Goal: Task Accomplishment & Management: Complete application form

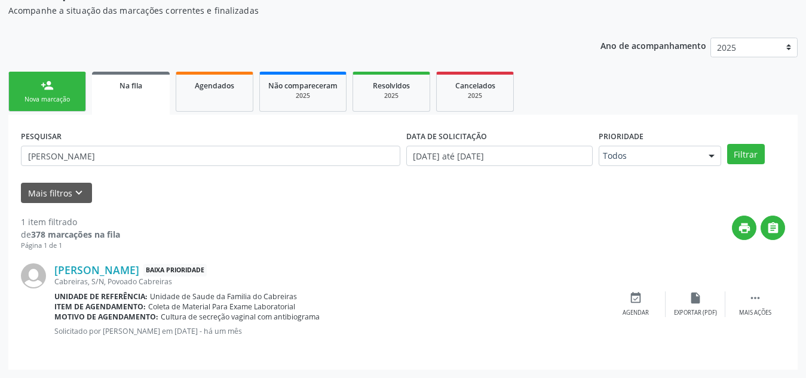
click at [65, 95] on div "Nova marcação" at bounding box center [47, 99] width 60 height 9
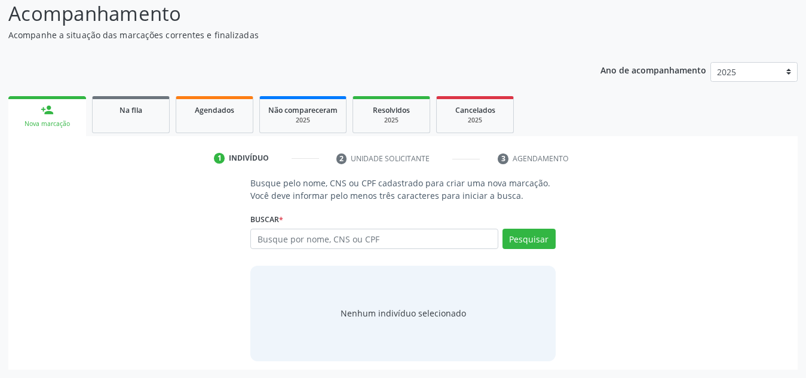
scroll to position [99, 0]
click at [298, 243] on input "text" at bounding box center [374, 239] width 248 height 20
paste input "703005822832376"
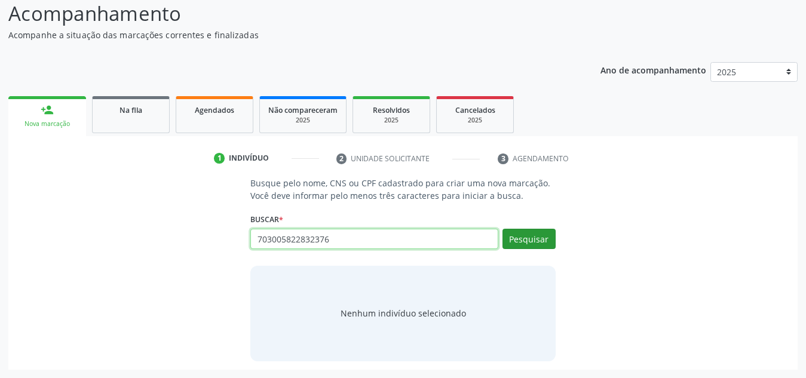
type input "703005822832376"
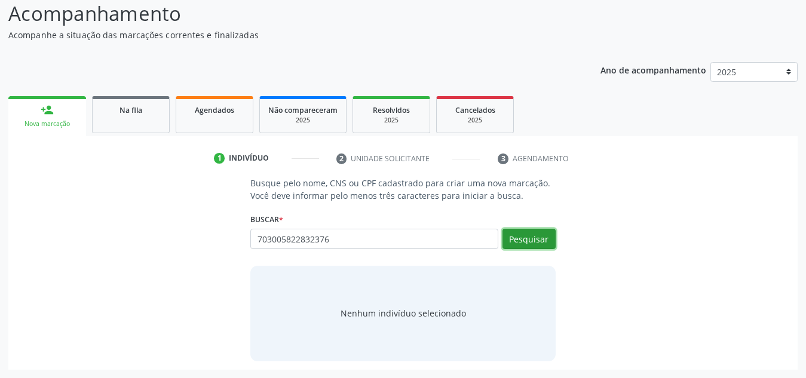
click at [546, 238] on button "Pesquisar" at bounding box center [529, 239] width 53 height 20
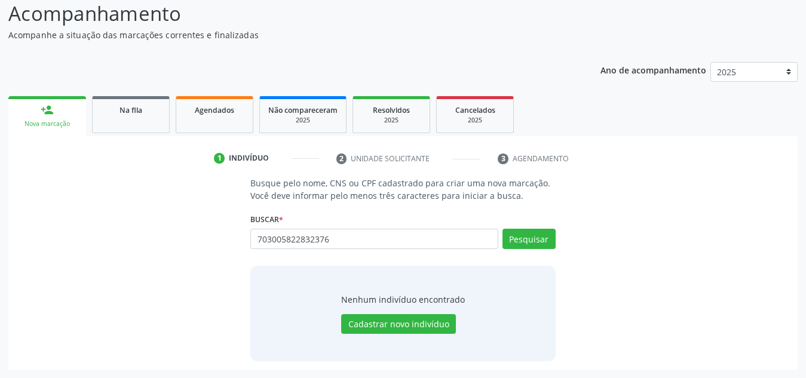
click at [543, 239] on div "703005822832376 Busque por nome, CNS ou CPF Nenhum resultado encontrado para: "…" at bounding box center [402, 243] width 305 height 29
click at [359, 322] on button "Cadastrar novo indivíduo" at bounding box center [398, 324] width 115 height 20
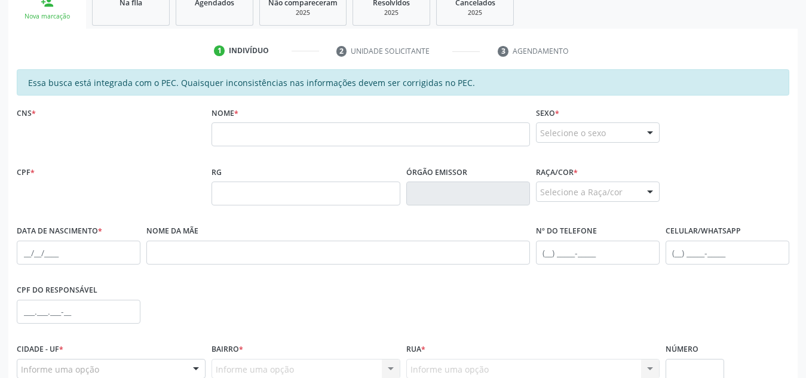
scroll to position [207, 0]
click at [117, 130] on div "CNS *" at bounding box center [111, 132] width 195 height 59
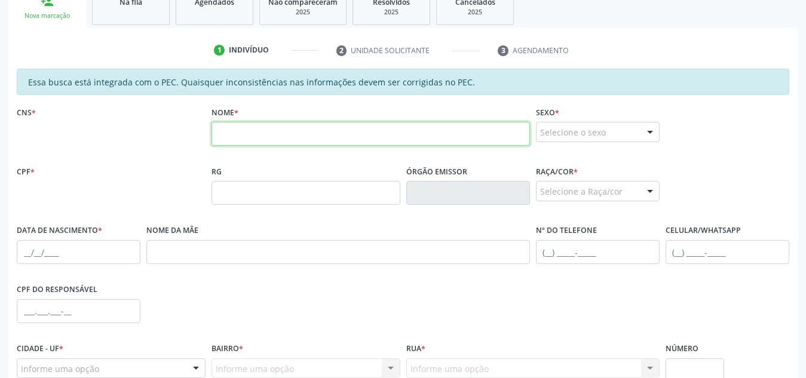
click at [271, 143] on input "text" at bounding box center [371, 134] width 318 height 24
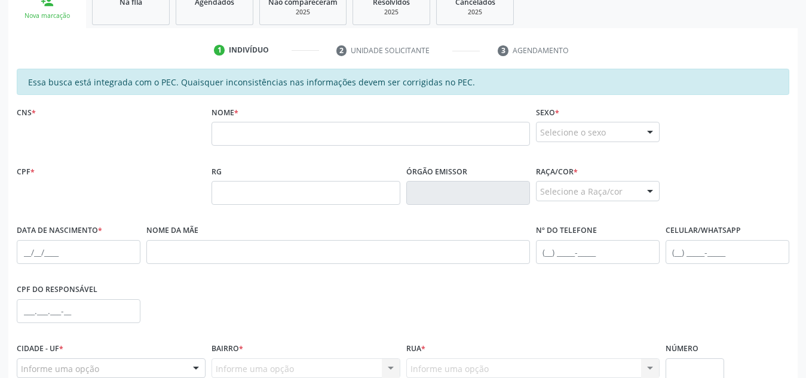
click at [138, 191] on div "CPF *" at bounding box center [111, 192] width 195 height 59
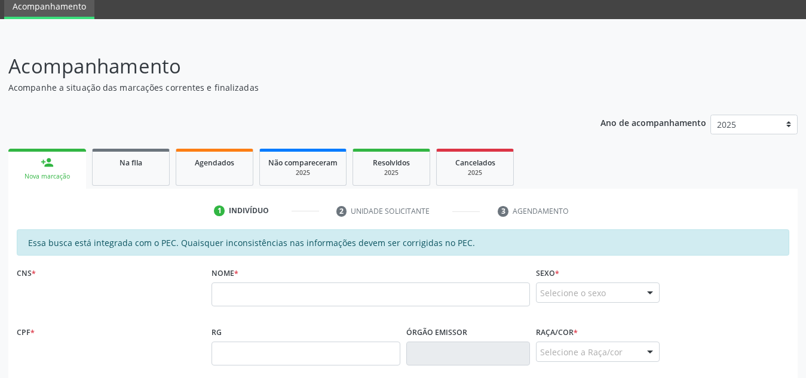
scroll to position [46, 0]
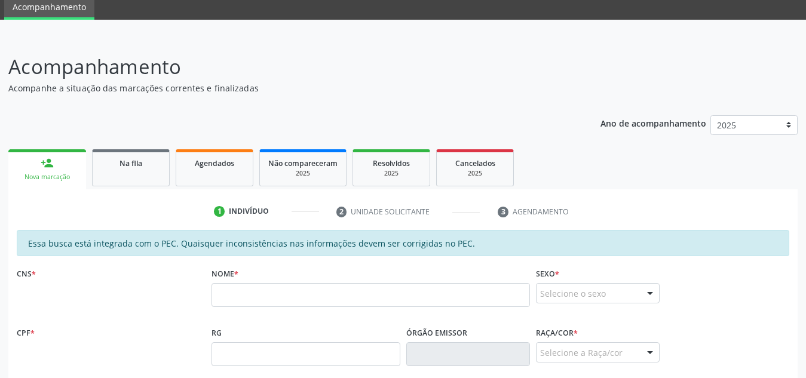
click at [133, 146] on ul "person_add Nova marcação Na fila Agendados Não compareceram 2025 Resolvidos 202…" at bounding box center [402, 167] width 789 height 43
click at [127, 176] on link "Na fila" at bounding box center [131, 167] width 78 height 37
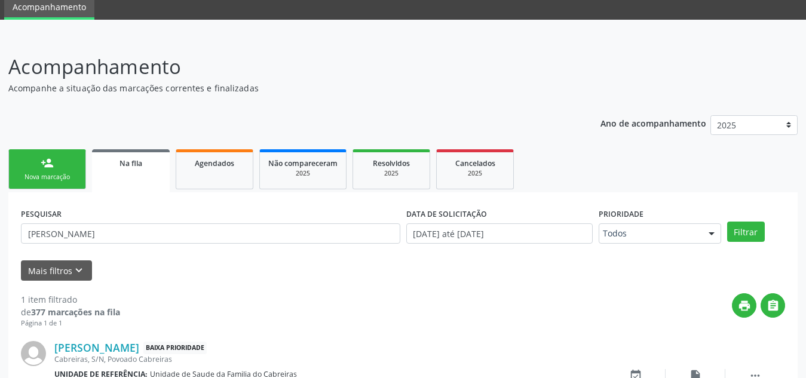
click at [47, 165] on div "person_add" at bounding box center [47, 163] width 13 height 13
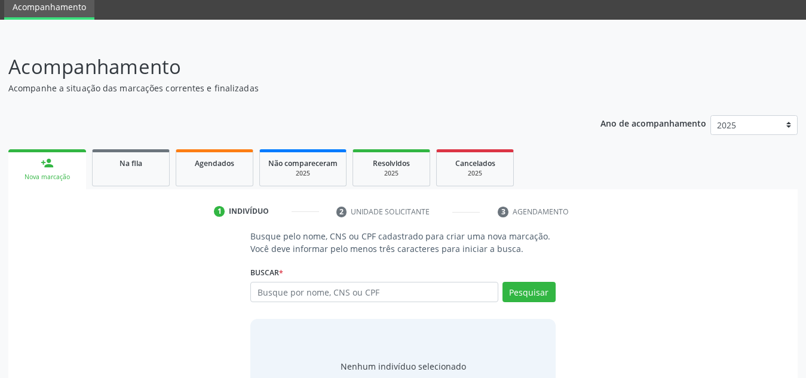
scroll to position [99, 0]
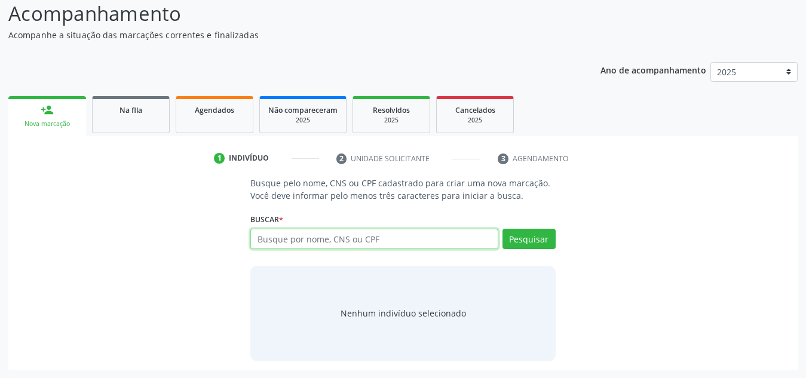
click at [408, 240] on input "text" at bounding box center [374, 239] width 248 height 20
paste input "703005822832376"
type input "703005822832376"
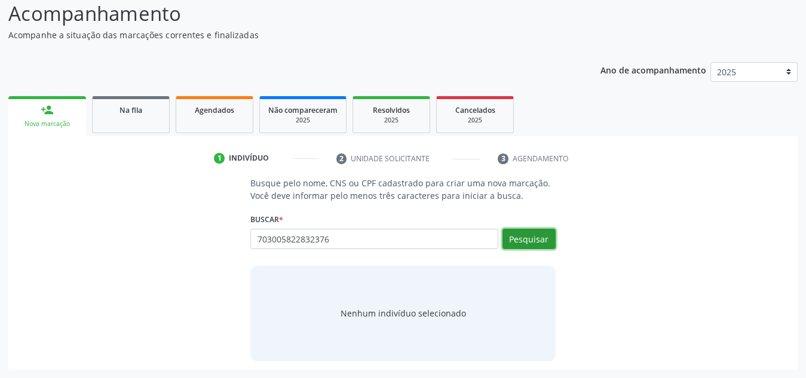
click at [529, 235] on button "Pesquisar" at bounding box center [529, 239] width 53 height 20
type input "703005822832376"
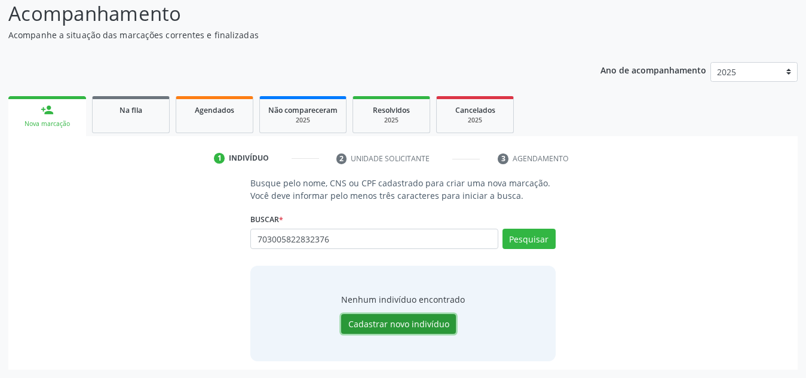
click at [388, 323] on button "Cadastrar novo indivíduo" at bounding box center [398, 324] width 115 height 20
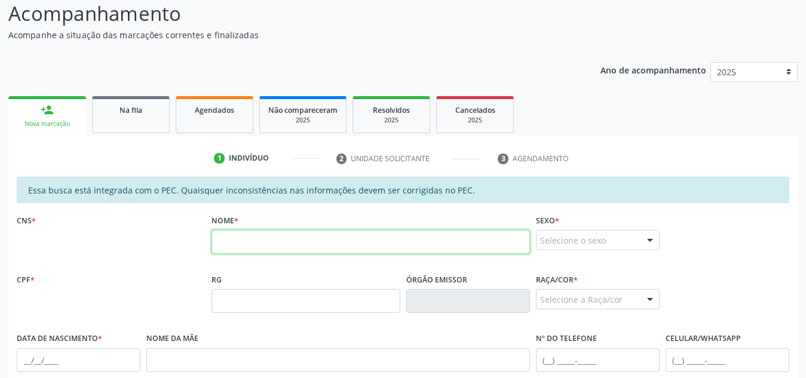
click at [326, 249] on input "text" at bounding box center [371, 242] width 318 height 24
type input "[PERSON_NAME]"
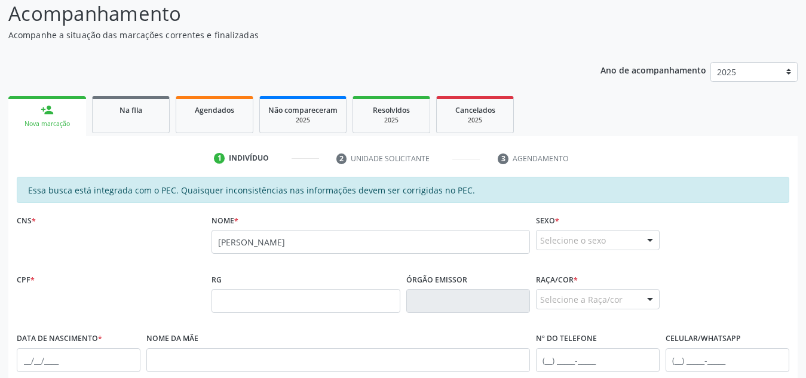
click at [563, 251] on fieldset "Sexo * Selecione o sexo Masculino Feminino Nenhum resultado encontrado para: " …" at bounding box center [598, 235] width 124 height 47
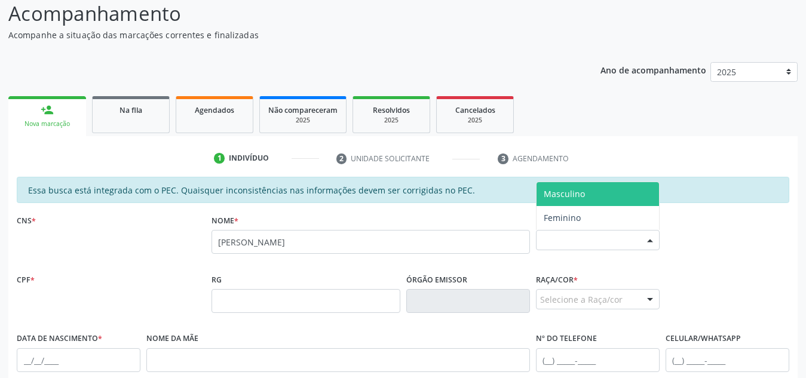
click at [565, 243] on div "Selecione o sexo" at bounding box center [598, 240] width 124 height 20
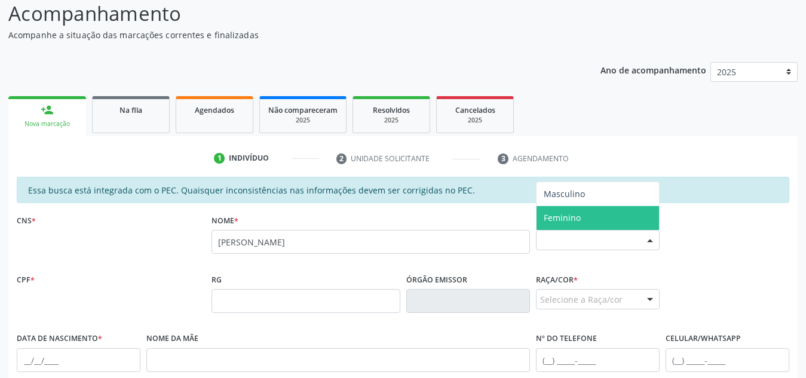
click at [569, 221] on span "Feminino" at bounding box center [562, 217] width 37 height 11
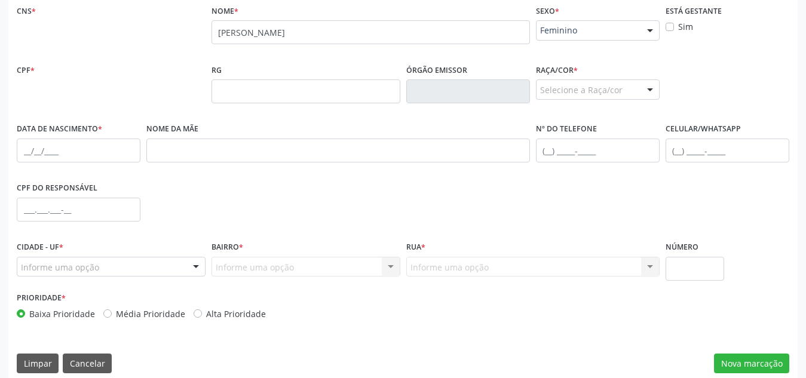
scroll to position [310, 0]
click at [117, 150] on input "text" at bounding box center [79, 150] width 124 height 24
type input "12[DATE]"
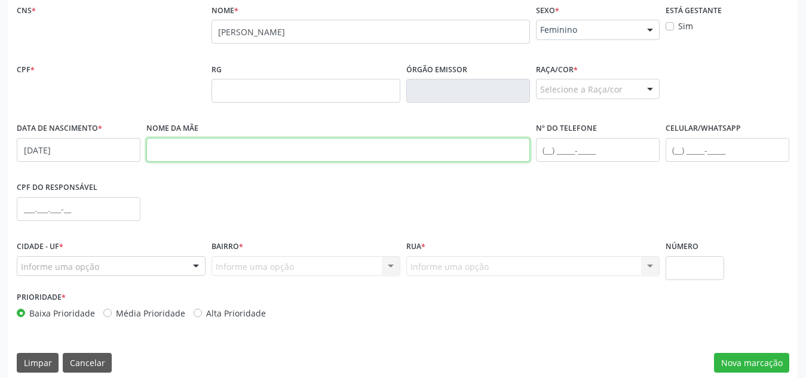
click at [184, 142] on input "text" at bounding box center [338, 150] width 384 height 24
type input "m"
type input "[PERSON_NAME]"
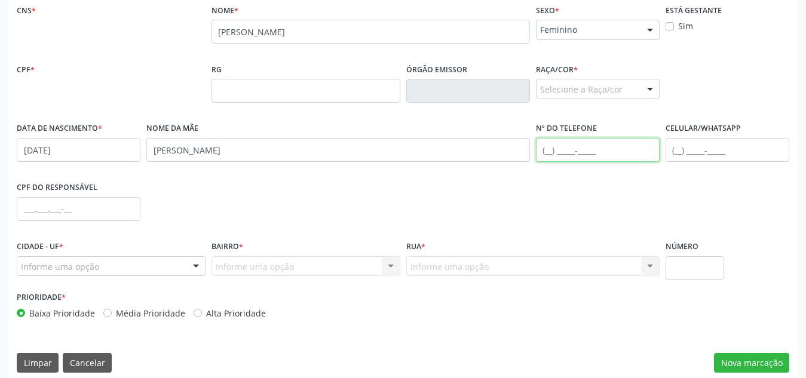
click at [563, 158] on input "text" at bounding box center [598, 150] width 124 height 24
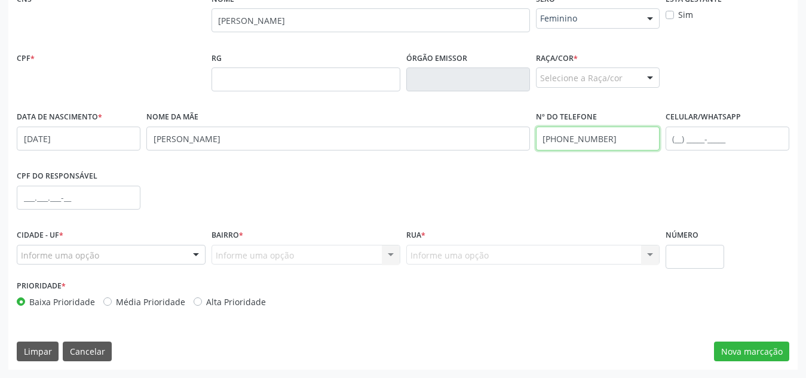
type input "(82) 98726-2332"
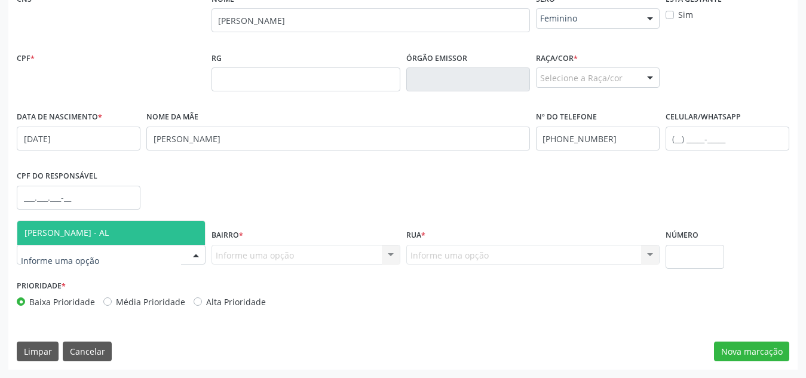
click at [127, 248] on div at bounding box center [111, 255] width 189 height 20
click at [133, 240] on span "[PERSON_NAME] - AL" at bounding box center [111, 233] width 188 height 24
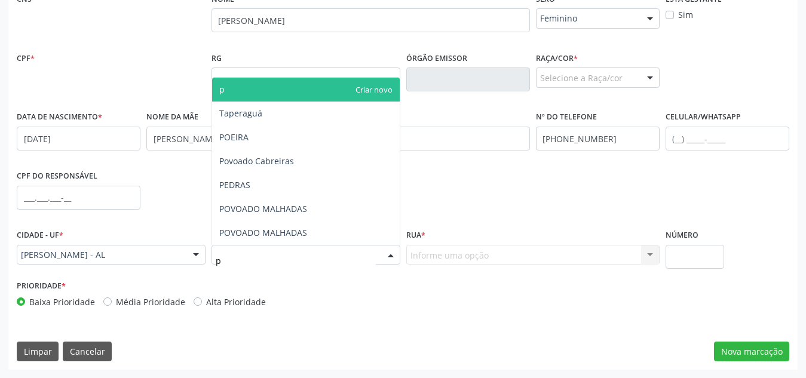
type input "po"
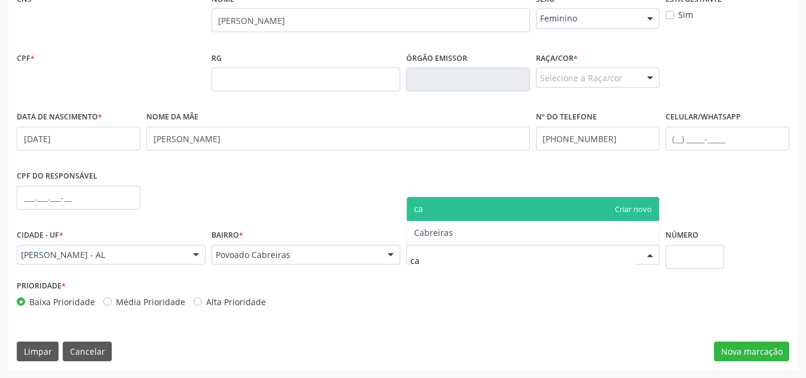
type input "cab"
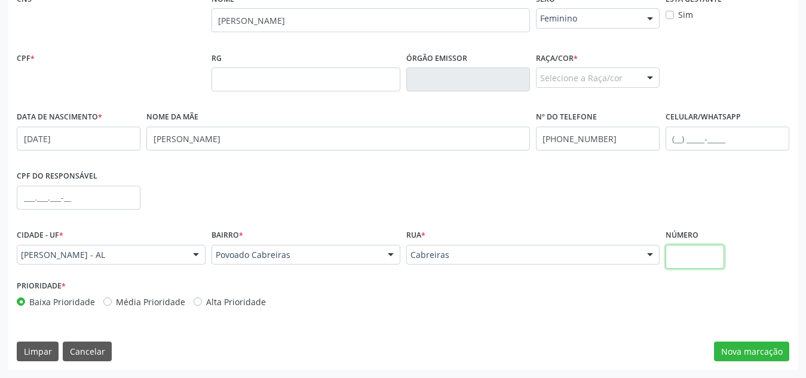
click at [679, 255] on input "text" at bounding box center [695, 257] width 59 height 24
type input "s"
type input "S/N"
click at [761, 350] on button "Nova marcação" at bounding box center [751, 352] width 75 height 20
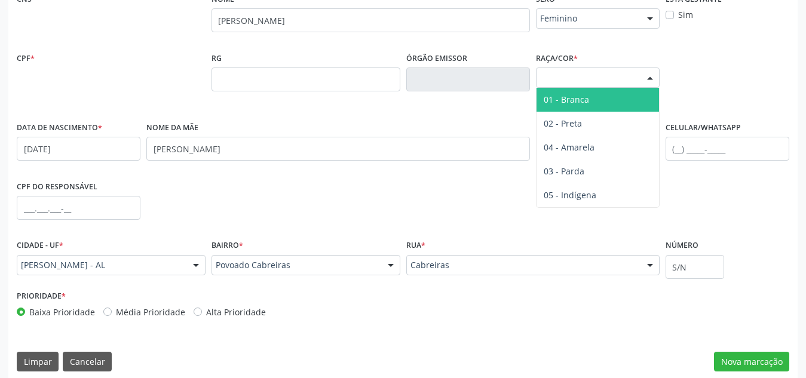
click at [598, 85] on div "Selecione a Raça/cor" at bounding box center [598, 78] width 124 height 20
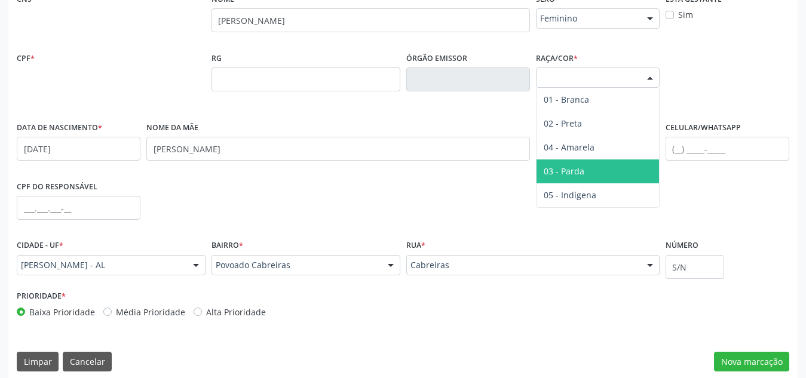
click at [569, 169] on span "03 - Parda" at bounding box center [564, 171] width 41 height 11
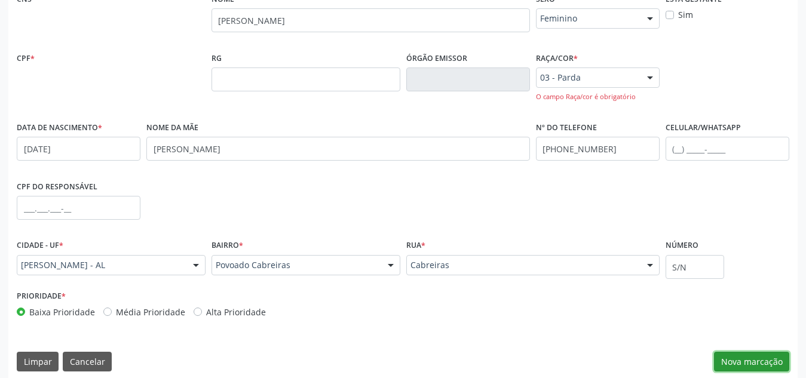
click at [756, 360] on button "Nova marcação" at bounding box center [751, 362] width 75 height 20
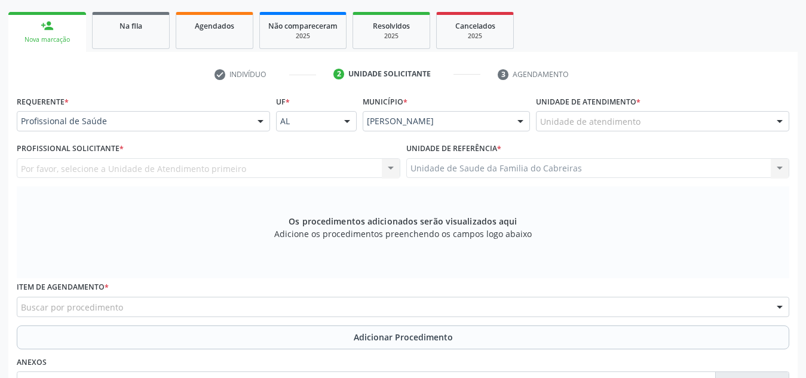
scroll to position [179, 0]
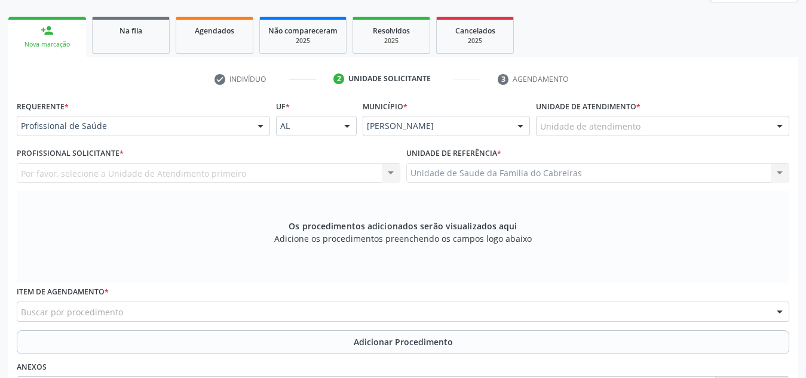
click at [246, 174] on div "Por favor, selecione a Unidade de Atendimento primeiro Nenhum resultado encontr…" at bounding box center [209, 173] width 384 height 20
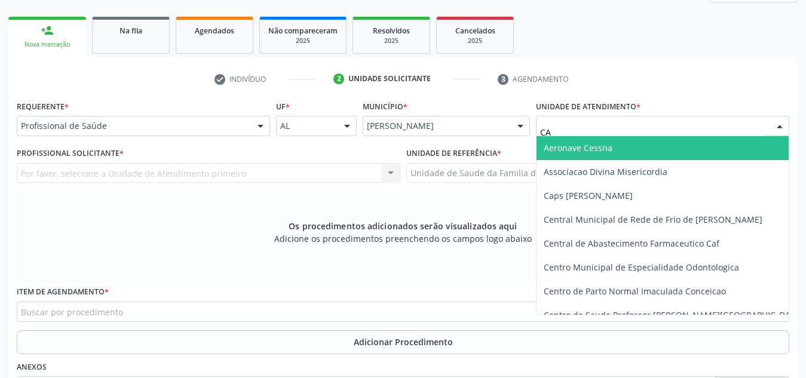
type input "CAB"
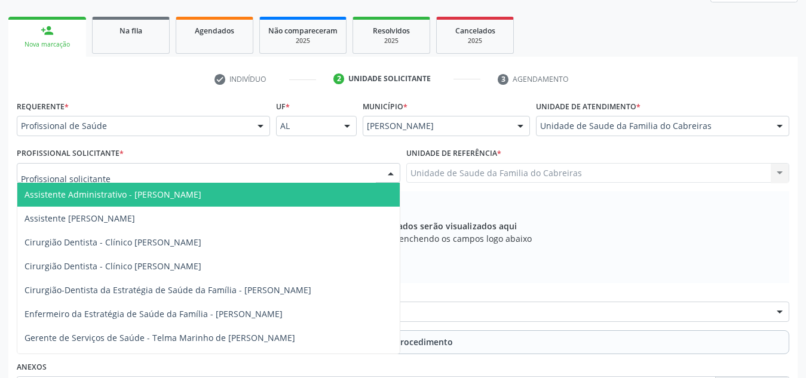
click at [288, 170] on div at bounding box center [209, 173] width 384 height 20
click at [288, 170] on input "text" at bounding box center [198, 179] width 355 height 24
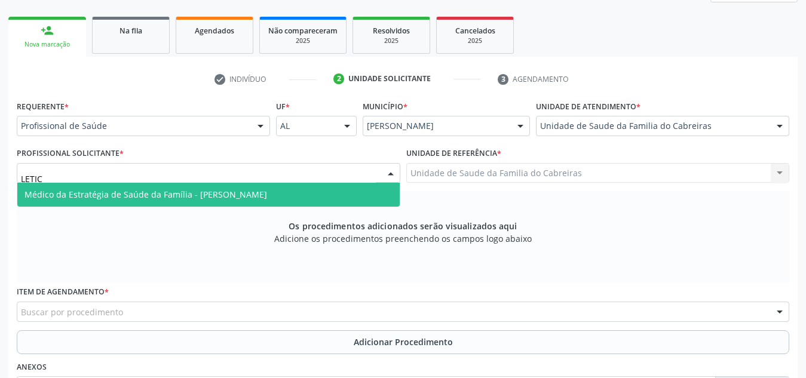
type input "LETICI"
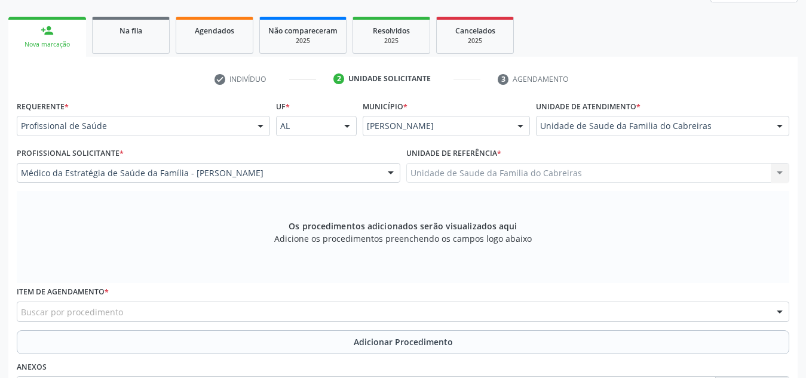
click at [192, 315] on div "Buscar por procedimento" at bounding box center [403, 312] width 773 height 20
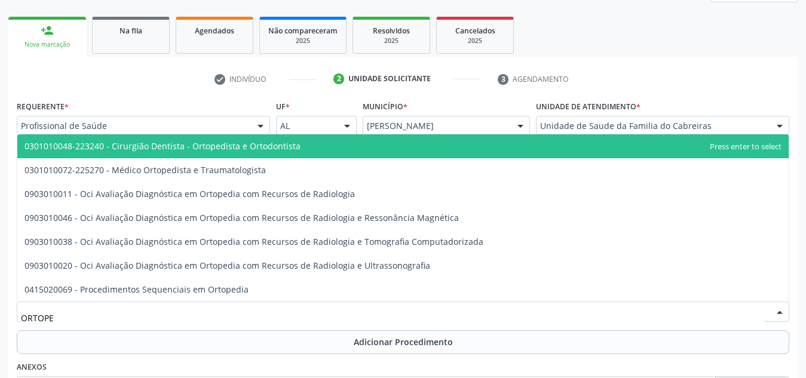
type input "ORTOPED"
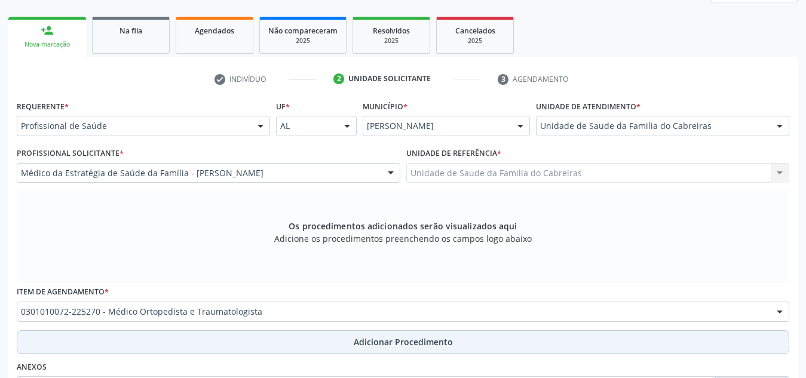
click at [189, 336] on button "Adicionar Procedimento" at bounding box center [403, 342] width 773 height 24
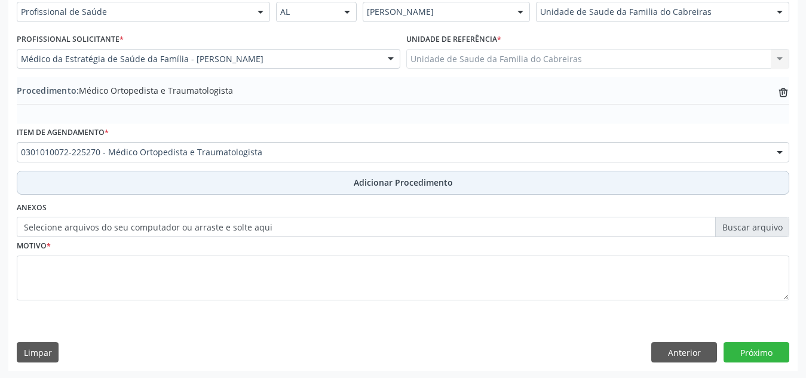
scroll to position [294, 0]
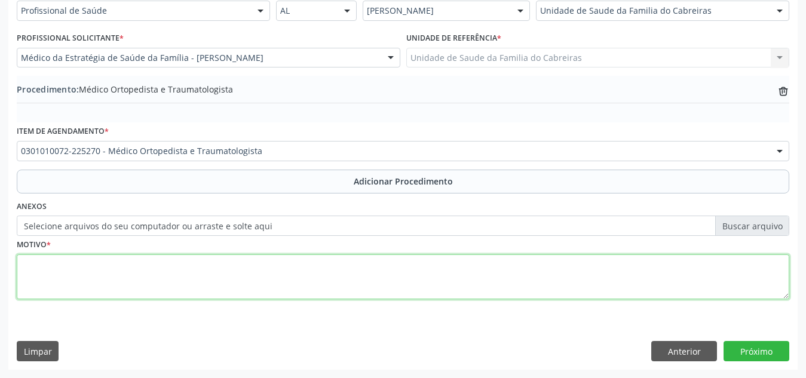
click at [233, 281] on textarea at bounding box center [403, 277] width 773 height 45
type textarea "p"
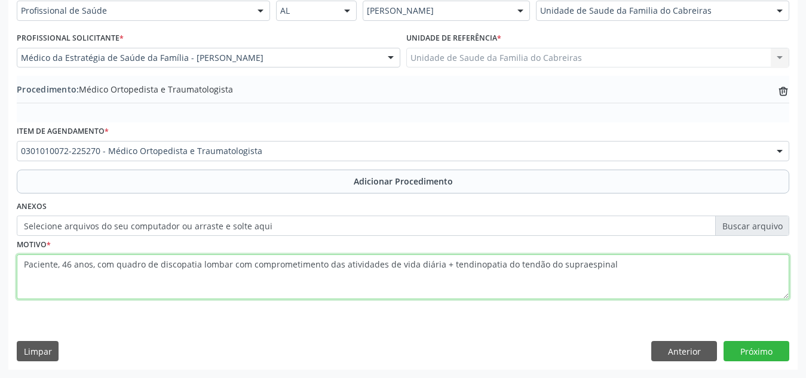
click at [623, 268] on textarea "Paciente, 46 anos, com quadro de discopatia lombar com comprometimento das ativ…" at bounding box center [403, 277] width 773 height 45
click at [687, 267] on textarea "Paciente, 46 anos, com quadro de discopatia lombar com comprometimento das ativ…" at bounding box center [403, 277] width 773 height 45
type textarea "Paciente, 46 anos, com quadro de discopatia lombar com comprometimento das ativ…"
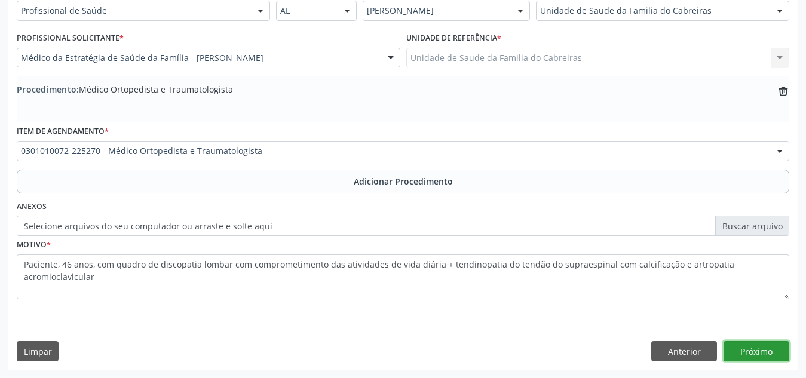
click at [773, 342] on button "Próximo" at bounding box center [757, 351] width 66 height 20
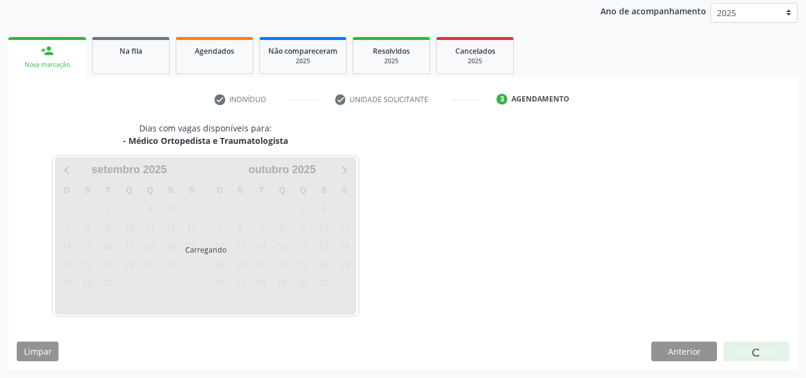
scroll to position [158, 0]
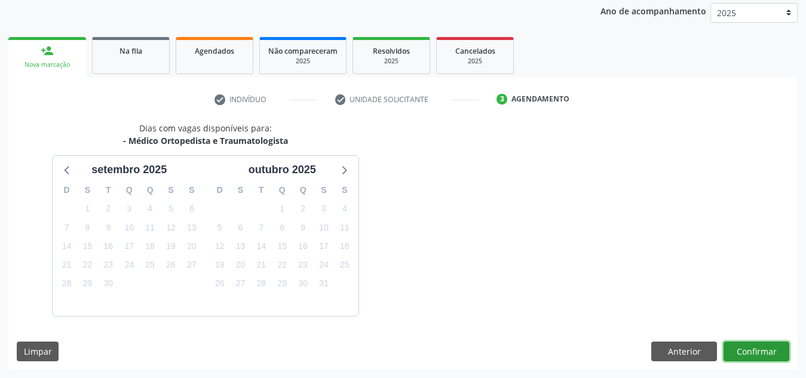
click at [773, 342] on button "Confirmar" at bounding box center [757, 352] width 66 height 20
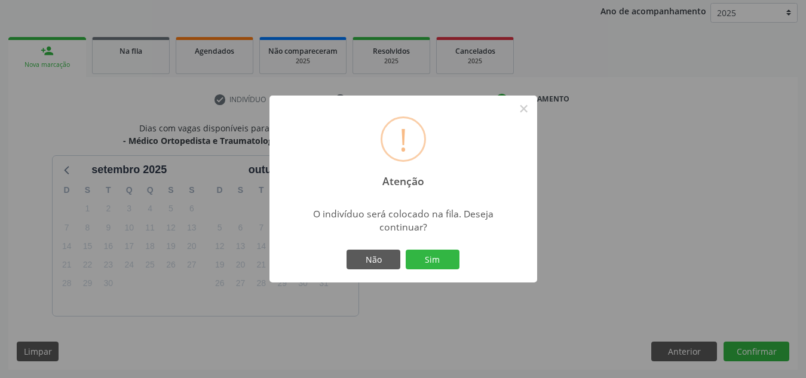
click at [406, 250] on button "Sim" at bounding box center [433, 260] width 54 height 20
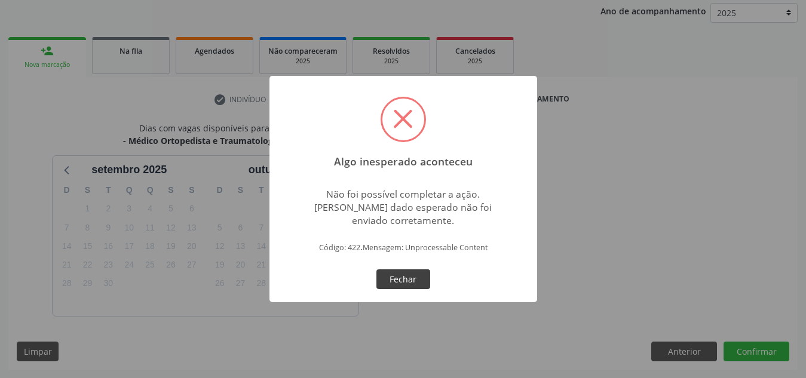
click at [407, 282] on button "Fechar" at bounding box center [403, 279] width 54 height 20
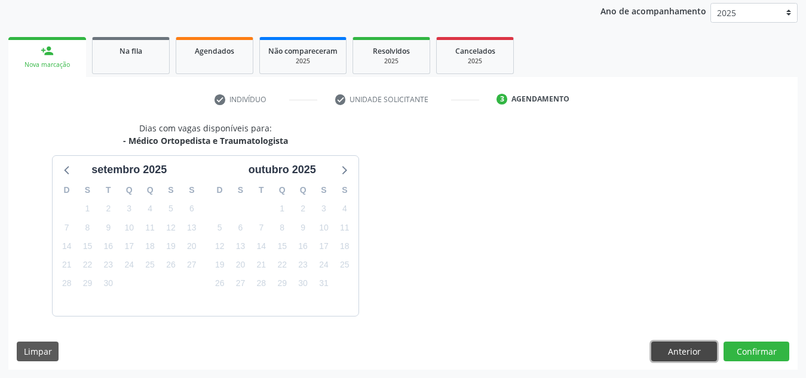
click at [681, 357] on button "Anterior" at bounding box center [684, 352] width 66 height 20
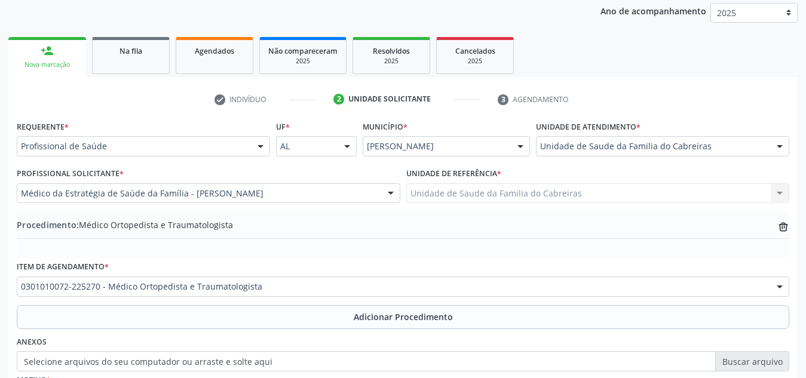
click at [681, 357] on label "Selecione arquivos do seu computador ou arraste e solte aqui" at bounding box center [403, 361] width 773 height 20
click at [681, 357] on input "Selecione arquivos do seu computador ou arraste e solte aqui" at bounding box center [403, 361] width 773 height 20
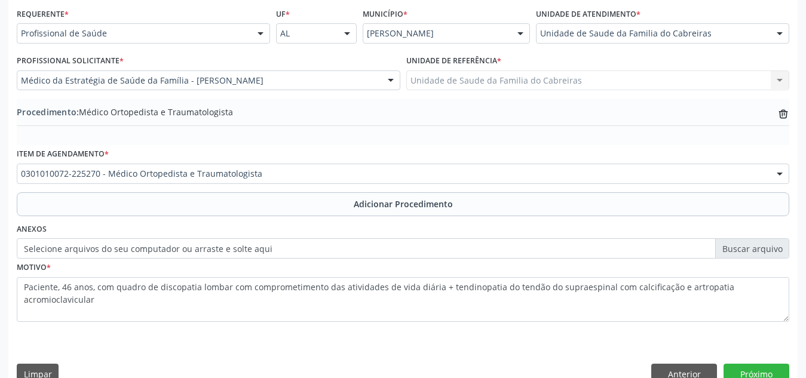
scroll to position [294, 0]
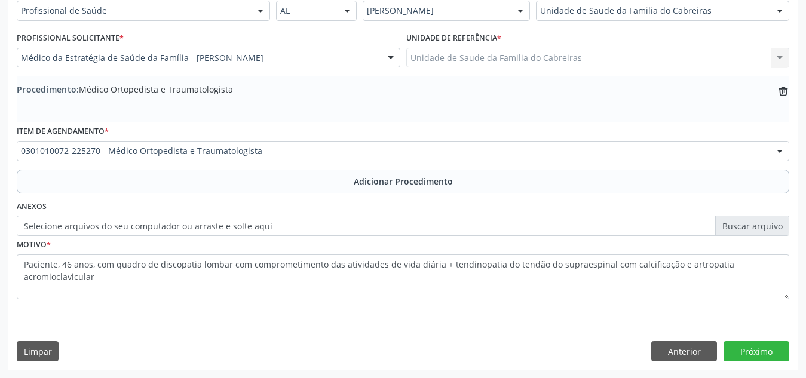
click at [502, 137] on div "Item de agendamento * 0301010072-225270 - Médico Ortopedista e Traumatologista …" at bounding box center [403, 141] width 773 height 38
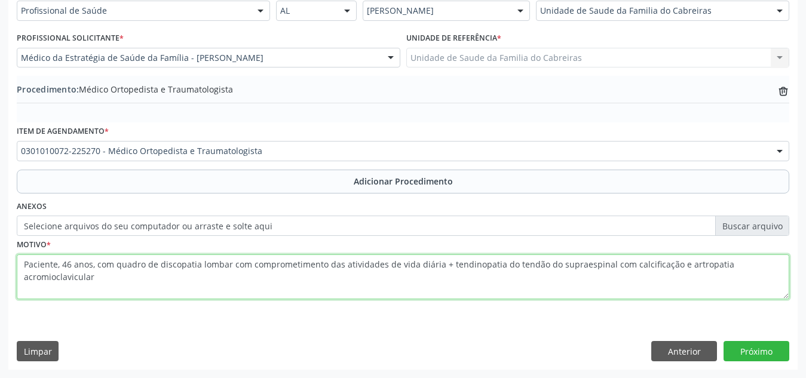
drag, startPoint x: 117, startPoint y: 276, endPoint x: 0, endPoint y: 251, distance: 119.8
click at [0, 251] on div "Acompanhamento Acompanhe a situação das marcações correntes e finalizadas Relat…" at bounding box center [403, 83] width 806 height 590
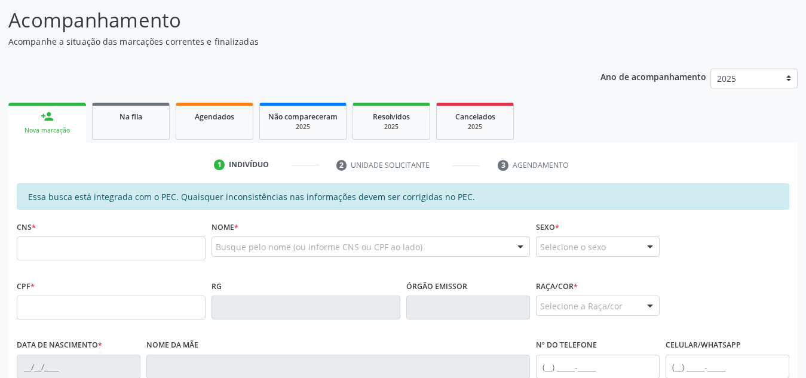
scroll to position [90, 0]
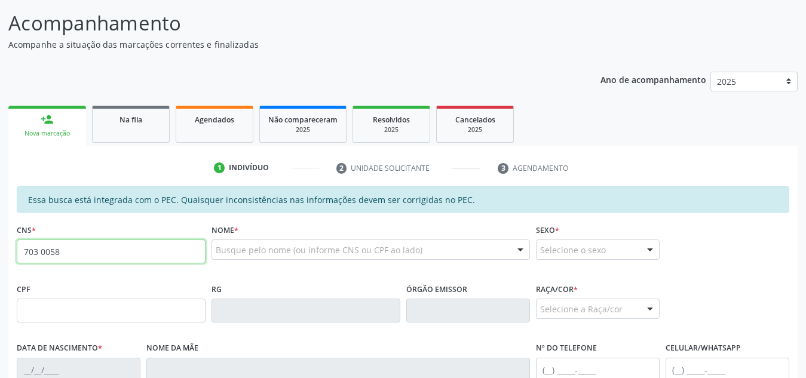
type input "703 0058 2283 2376"
type input "12[DATE]"
type input "[PERSON_NAME]"
type input "[PHONE_NUMBER]"
type input "S/N"
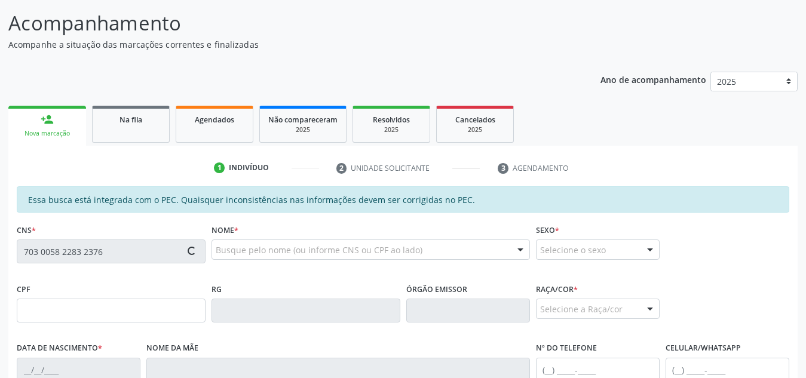
type input "013.571.494-09"
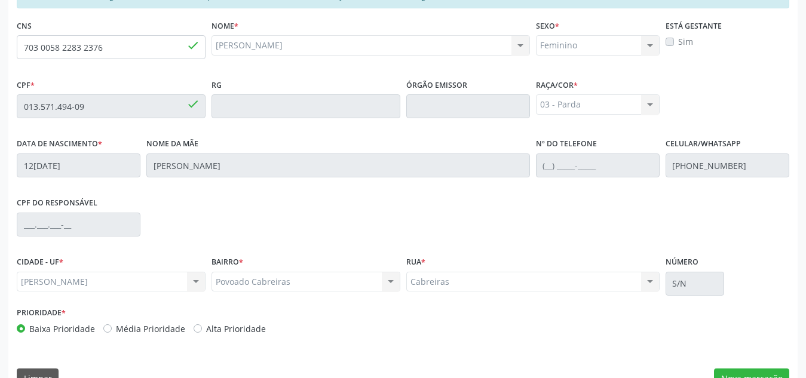
scroll to position [321, 0]
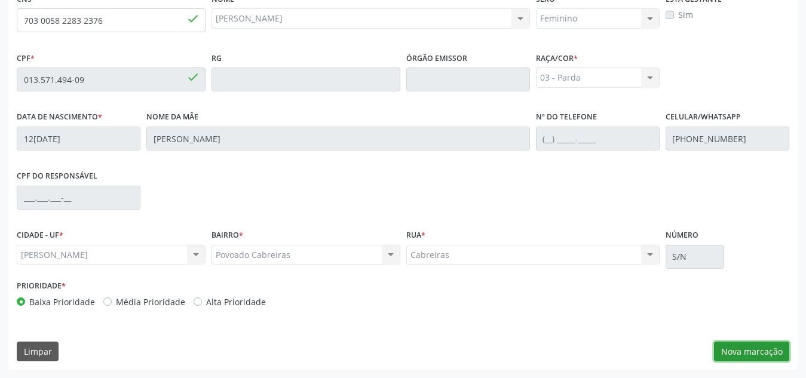
click at [742, 355] on button "Nova marcação" at bounding box center [751, 352] width 75 height 20
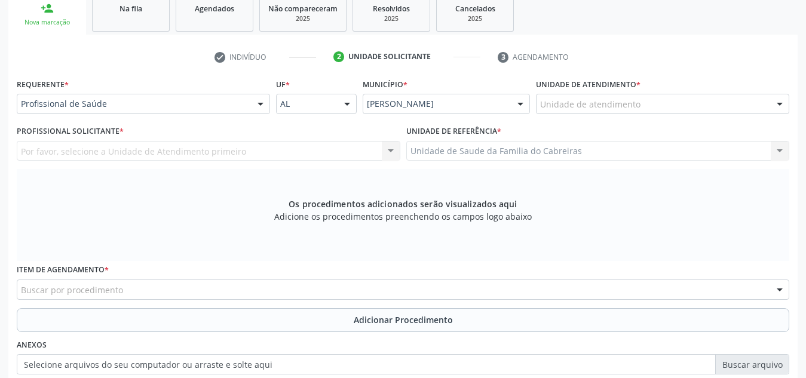
scroll to position [197, 0]
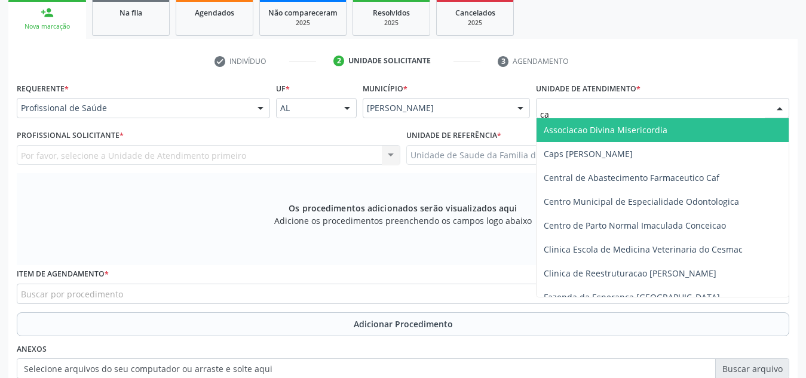
type input "cab"
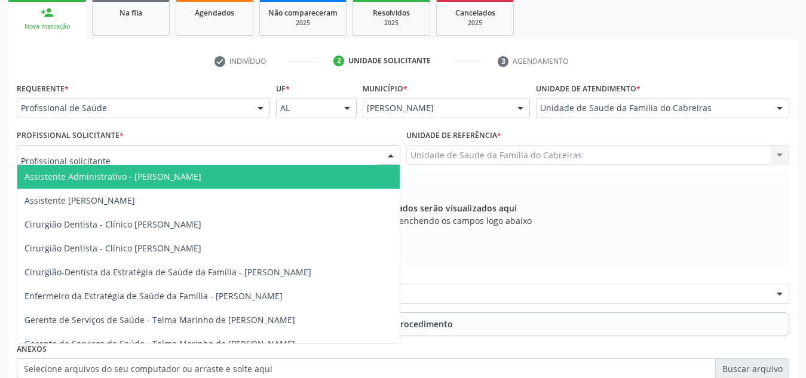
click at [317, 146] on div at bounding box center [209, 155] width 384 height 20
type input "let"
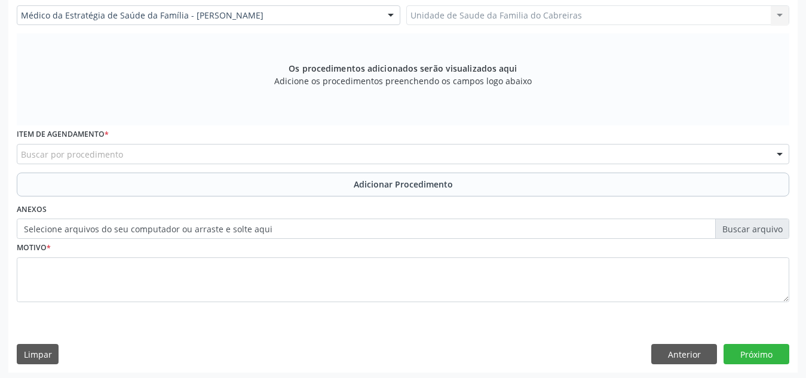
scroll to position [339, 0]
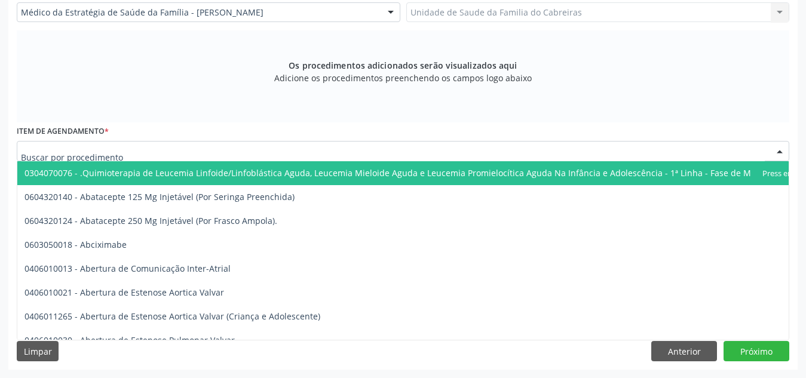
click at [315, 148] on div at bounding box center [403, 151] width 773 height 20
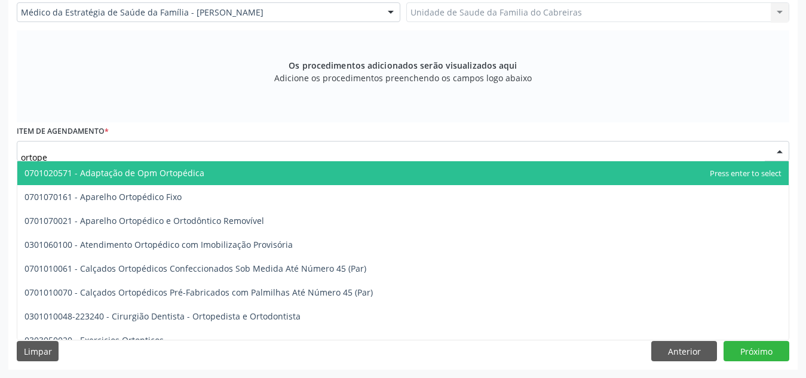
type input "ortoped"
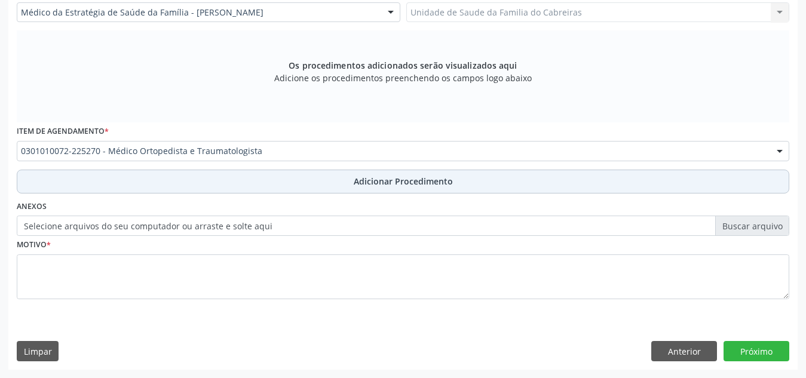
click at [297, 186] on button "Adicionar Procedimento" at bounding box center [403, 182] width 773 height 24
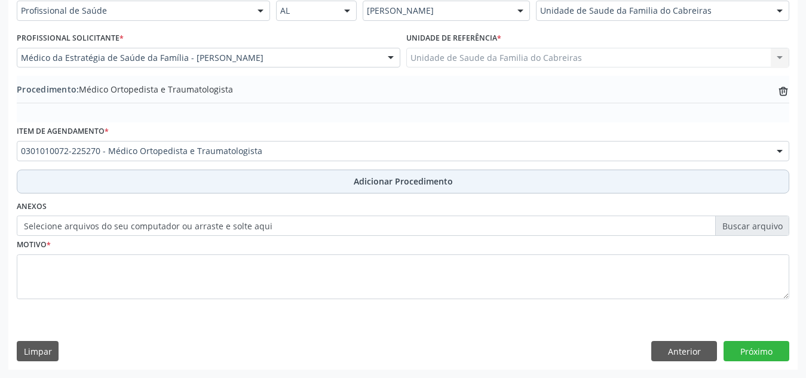
scroll to position [294, 0]
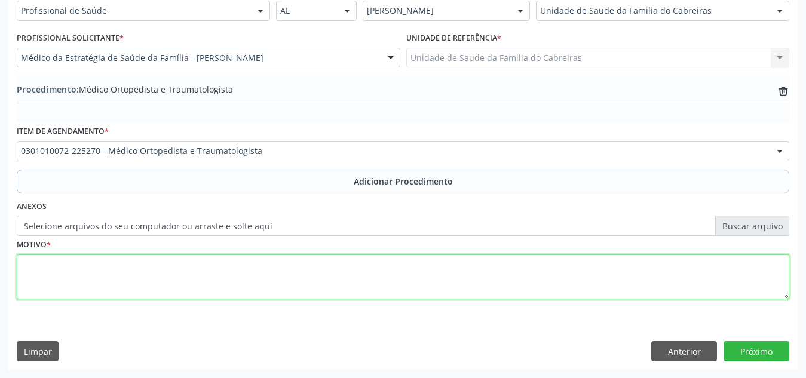
click at [231, 299] on textarea at bounding box center [403, 277] width 773 height 45
paste textarea "Paciente, 46 anos, com quadro de discopatia lombar com comprometimento das ativ…"
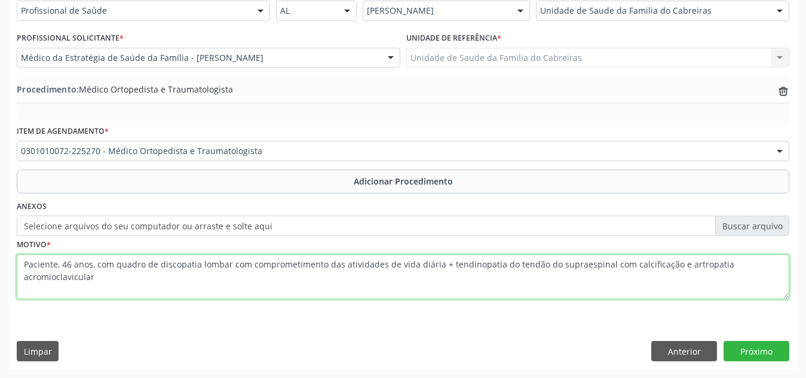
type textarea "Paciente, 46 anos, com quadro de discopatia lombar com comprometimento das ativ…"
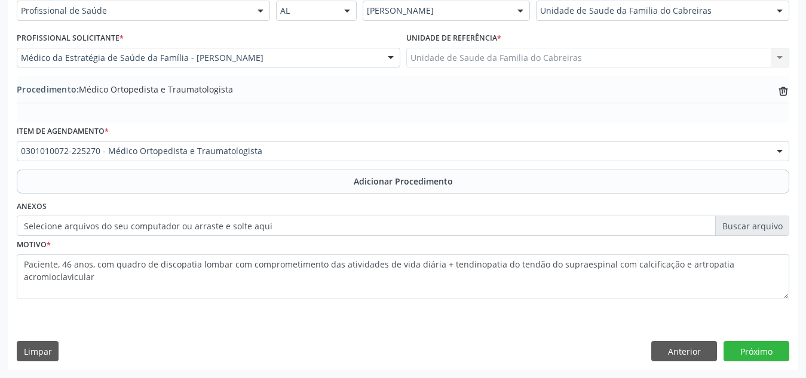
click at [741, 226] on label "Selecione arquivos do seu computador ou arraste e solte aqui" at bounding box center [403, 226] width 773 height 20
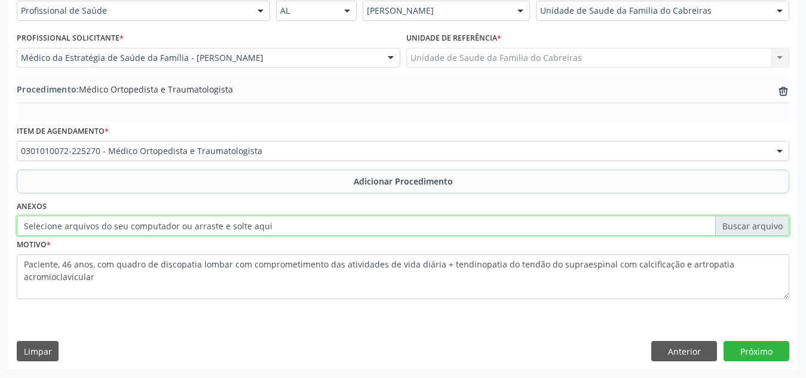
click at [741, 226] on input "Selecione arquivos do seu computador ou arraste e solte aqui" at bounding box center [403, 226] width 773 height 20
type input "C:\fakepath\WhatsApp Image [DATE] 10.15.22.jpeg"
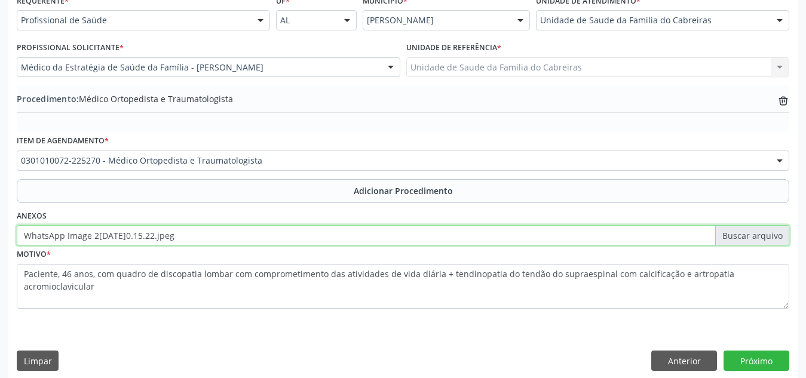
scroll to position [286, 0]
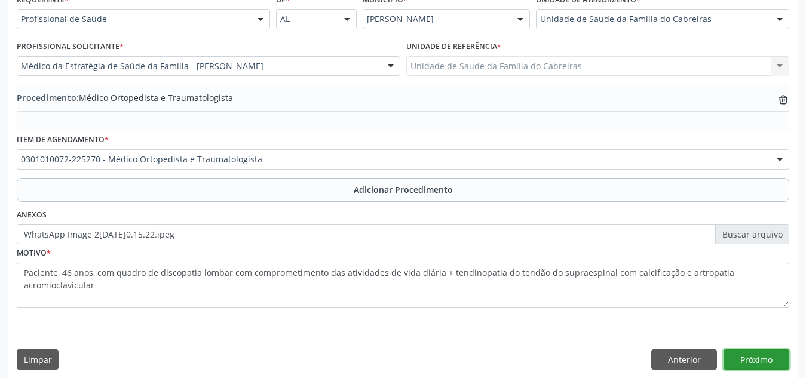
click at [755, 356] on button "Próximo" at bounding box center [757, 360] width 66 height 20
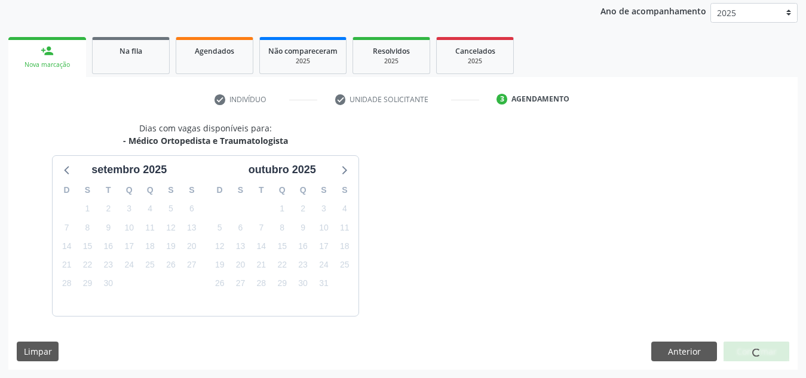
scroll to position [194, 0]
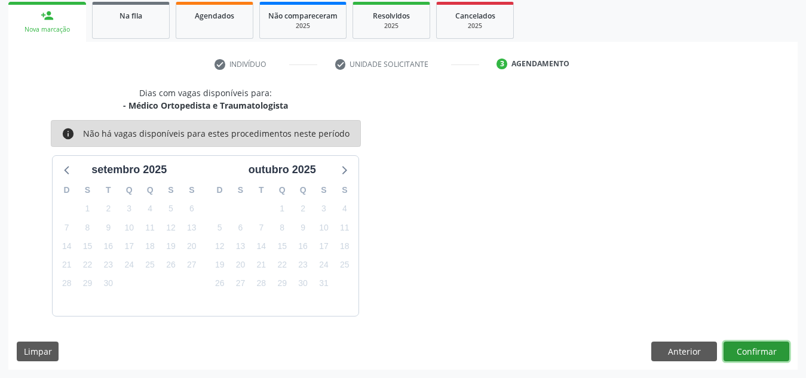
click at [754, 351] on button "Confirmar" at bounding box center [757, 352] width 66 height 20
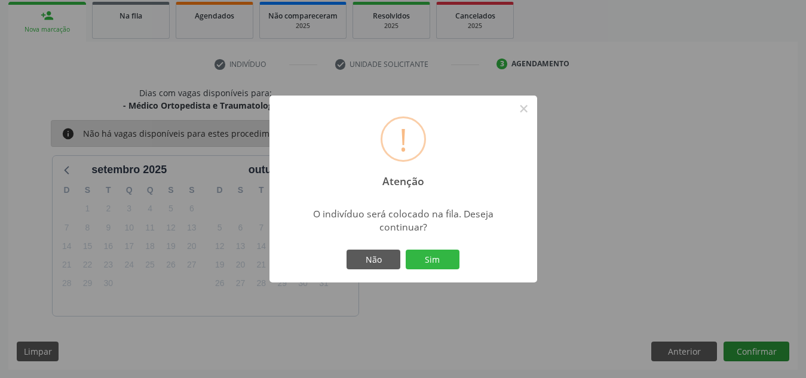
click at [406, 250] on button "Sim" at bounding box center [433, 260] width 54 height 20
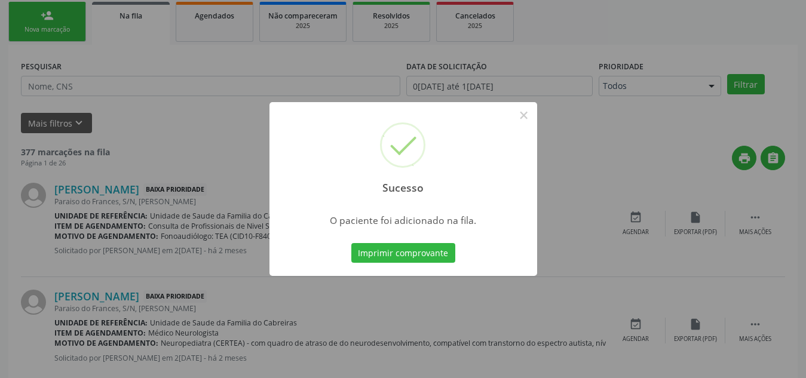
scroll to position [33, 0]
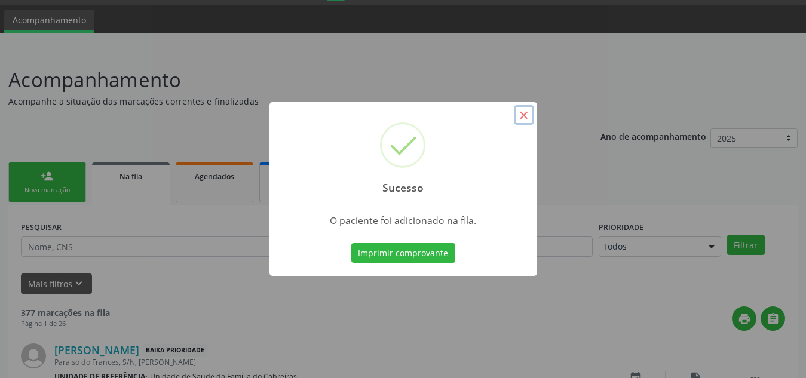
click at [523, 119] on button "×" at bounding box center [524, 115] width 20 height 20
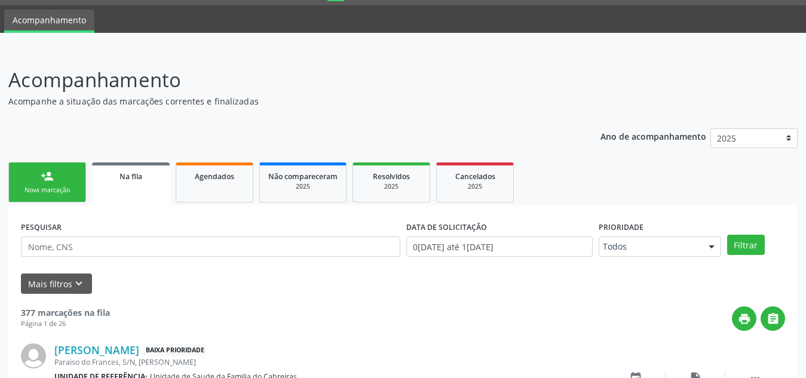
click at [62, 169] on link "person_add Nova marcação" at bounding box center [47, 183] width 78 height 40
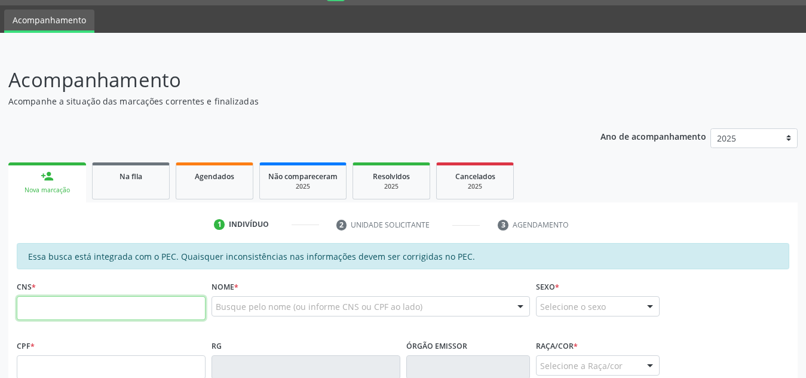
click at [80, 313] on input "text" at bounding box center [111, 308] width 189 height 24
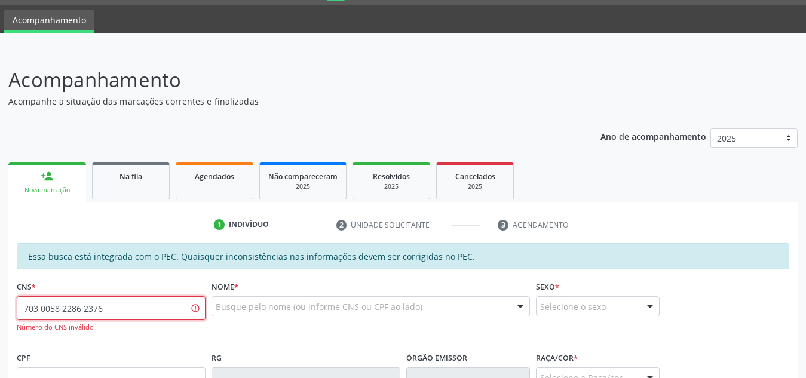
click at [112, 311] on input "703 0058 2286 2376" at bounding box center [111, 308] width 189 height 24
drag, startPoint x: 127, startPoint y: 307, endPoint x: 18, endPoint y: 298, distance: 109.7
click at [18, 298] on input "703 0058 2286 2376" at bounding box center [111, 308] width 189 height 24
type input "703 0058 2283 2376"
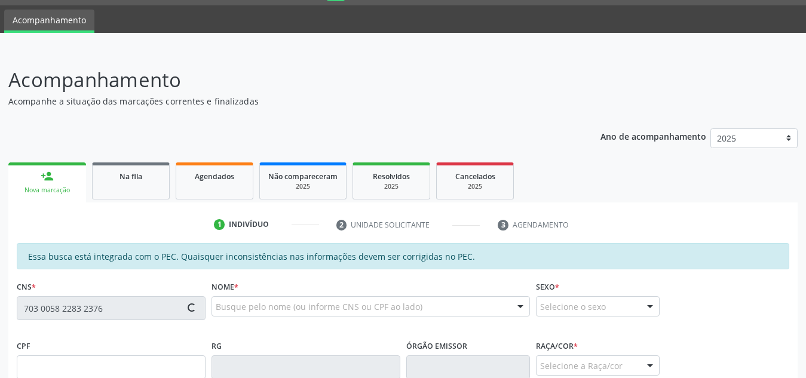
type input "013.571.494-09"
type input "12[DATE]"
type input "[PERSON_NAME]"
type input "[PHONE_NUMBER]"
type input "S/N"
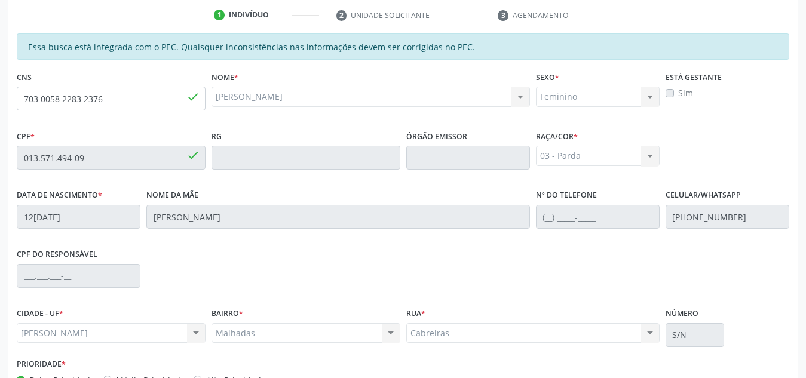
scroll to position [321, 0]
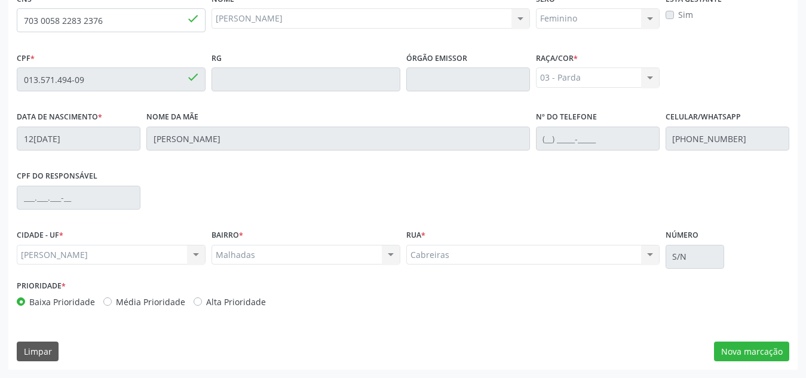
click at [733, 341] on div "Essa busca está integrada com o PEC. Quaisquer inconsistências nas informações …" at bounding box center [402, 162] width 789 height 415
click at [733, 349] on button "Nova marcação" at bounding box center [751, 352] width 75 height 20
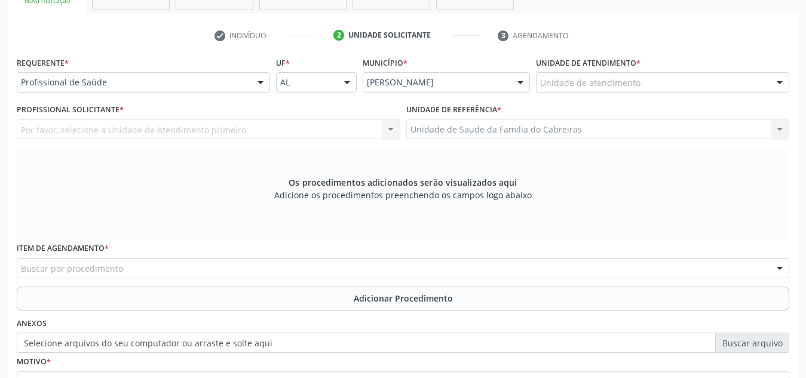
scroll to position [220, 0]
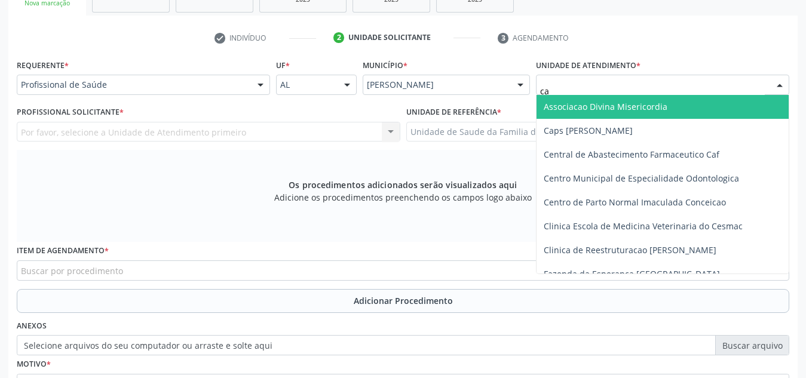
type input "cab"
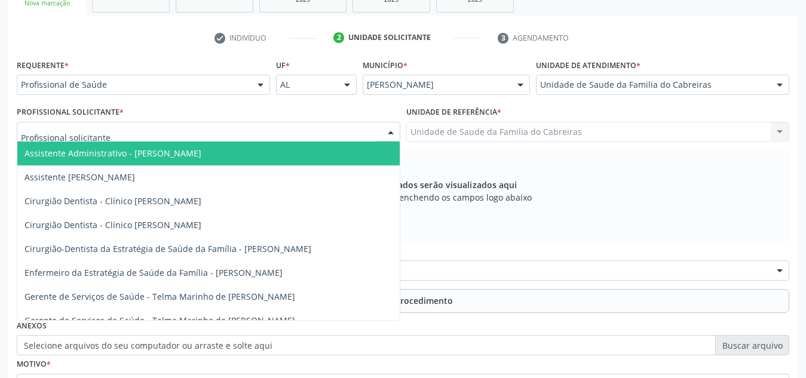
click at [207, 131] on div at bounding box center [209, 132] width 384 height 20
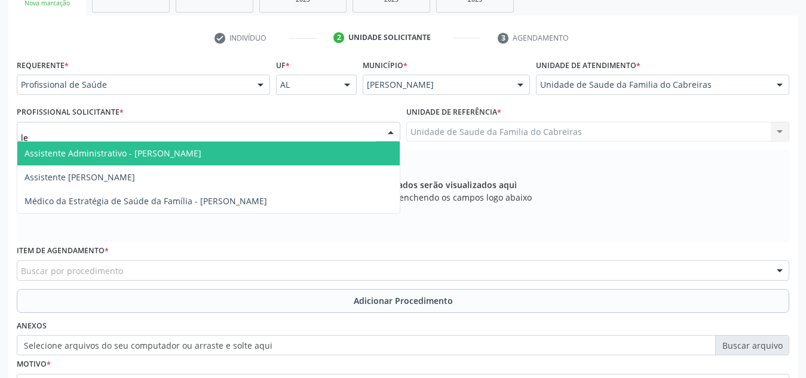
type input "let"
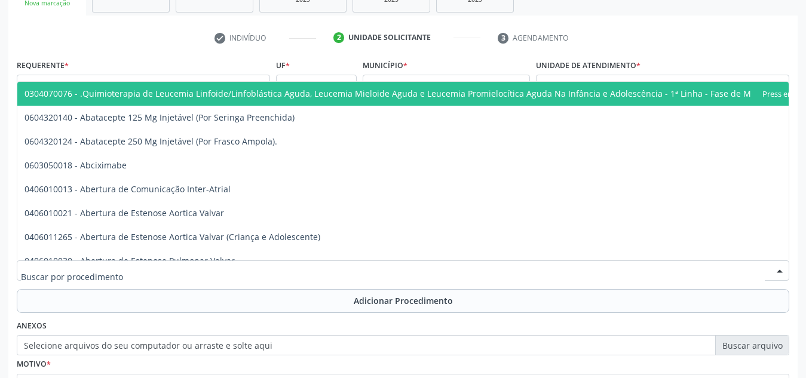
click at [151, 269] on div at bounding box center [403, 271] width 773 height 20
type input "f"
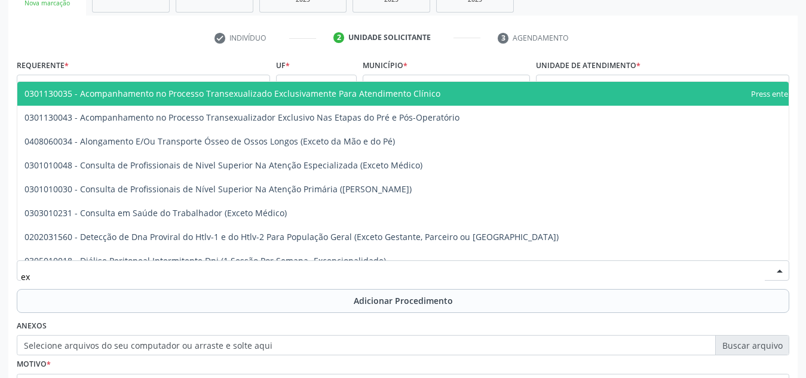
type input "e"
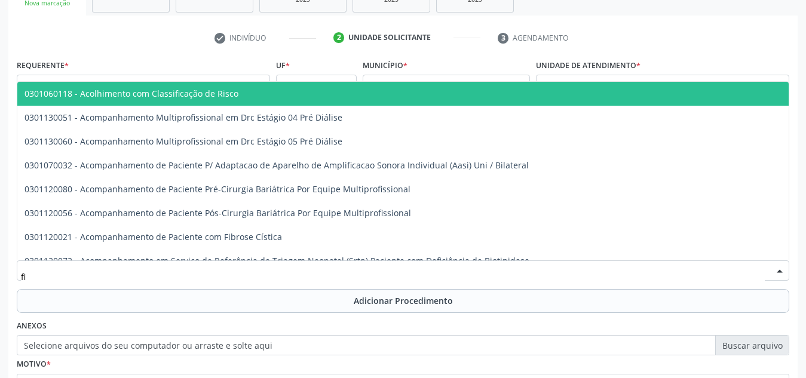
type input "f"
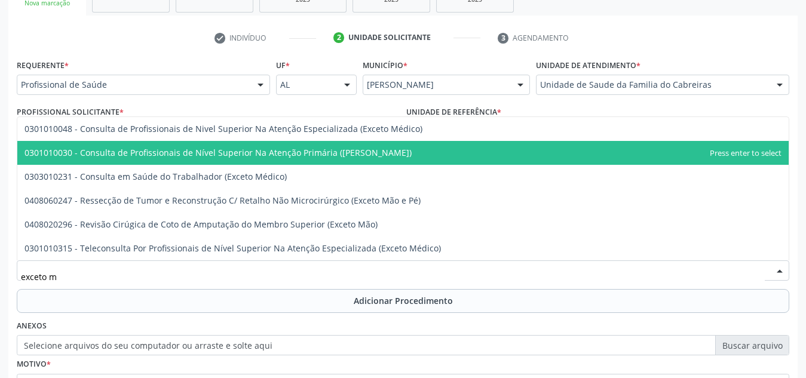
click at [271, 143] on span "0301010030 - Consulta de Profissionais de Nível Superior Na Atenção Primária ([…" at bounding box center [402, 153] width 771 height 24
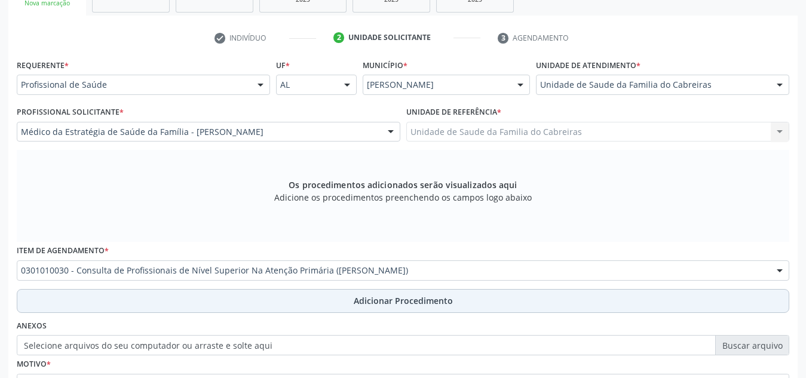
click at [240, 299] on button "Adicionar Procedimento" at bounding box center [403, 301] width 773 height 24
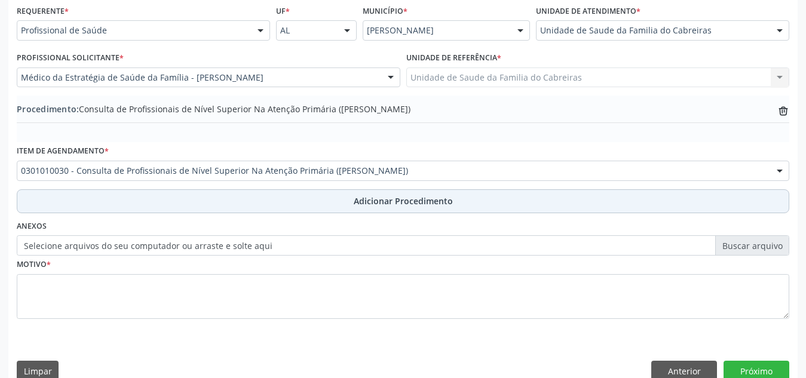
scroll to position [275, 0]
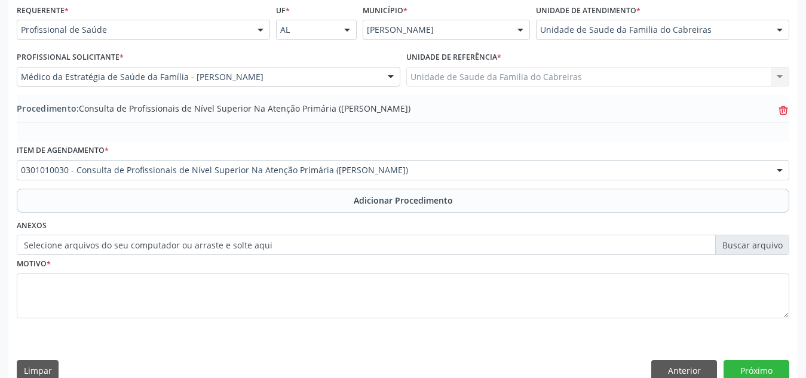
click at [783, 114] on icon "trash-outline icon" at bounding box center [783, 111] width 12 height 12
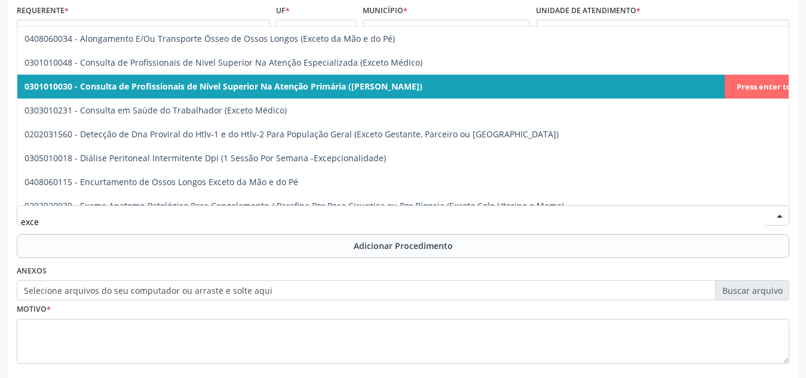
type input "excet"
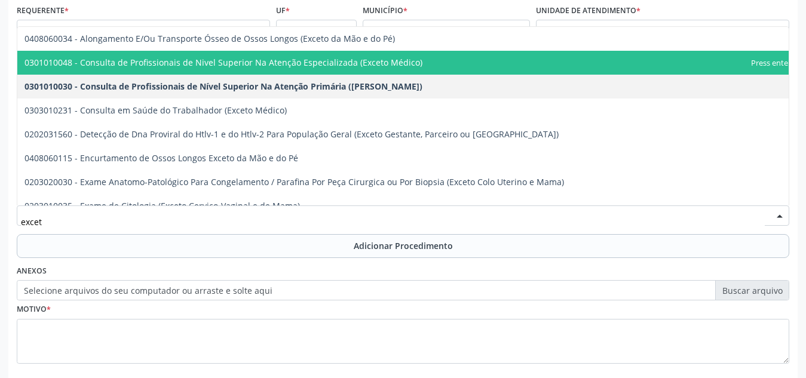
click at [552, 65] on span "0301010048 - Consulta de Profissionais de Nivel Superior Na Atenção Especializa…" at bounding box center [423, 63] width 813 height 24
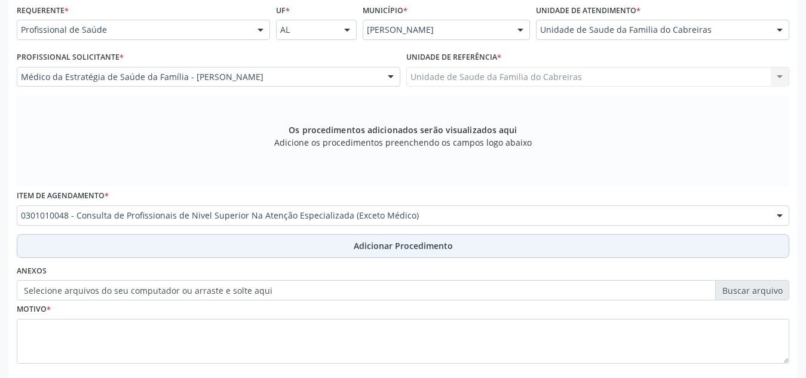
click at [433, 248] on span "Adicionar Procedimento" at bounding box center [403, 246] width 99 height 13
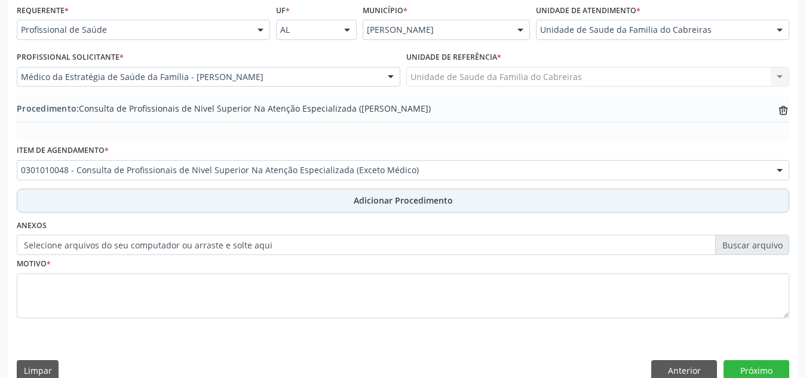
scroll to position [294, 0]
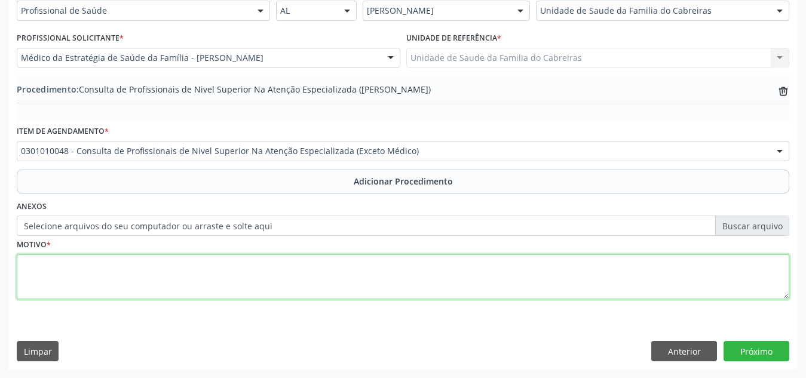
click at [416, 272] on textarea at bounding box center [403, 277] width 773 height 45
paste textarea "Paciente, 46 anos, com quadro de discopatia lombar com comprometimento das ativ…"
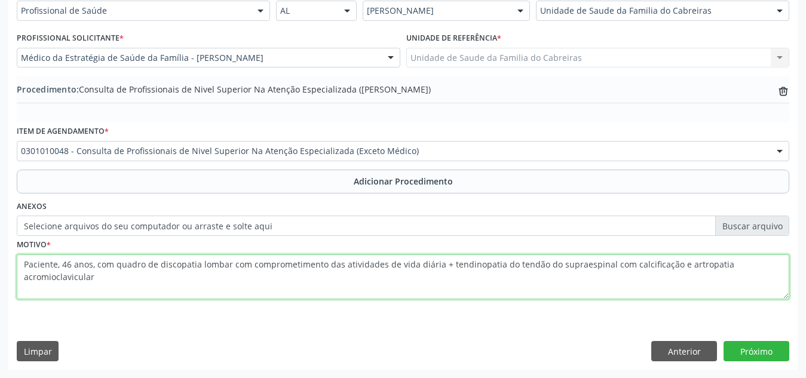
type textarea "Paciente, 46 anos, com quadro de discopatia lombar com comprometimento das ativ…"
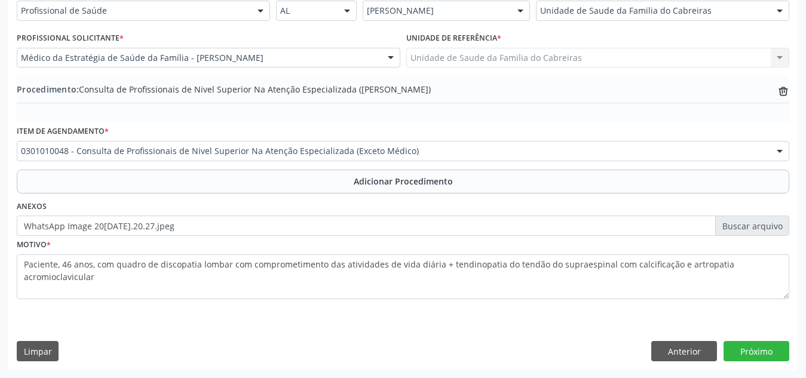
click at [466, 232] on label "WhatsApp Image 20[DATE].20.27.jpeg" at bounding box center [403, 226] width 773 height 20
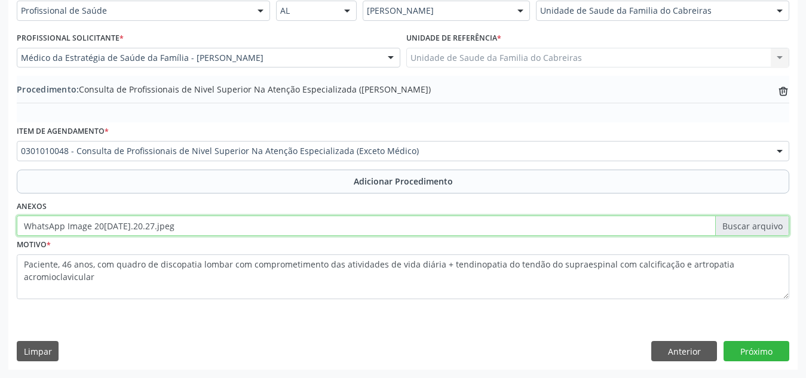
click at [466, 232] on input "WhatsApp Image 20[DATE].20.27.jpeg" at bounding box center [403, 226] width 773 height 20
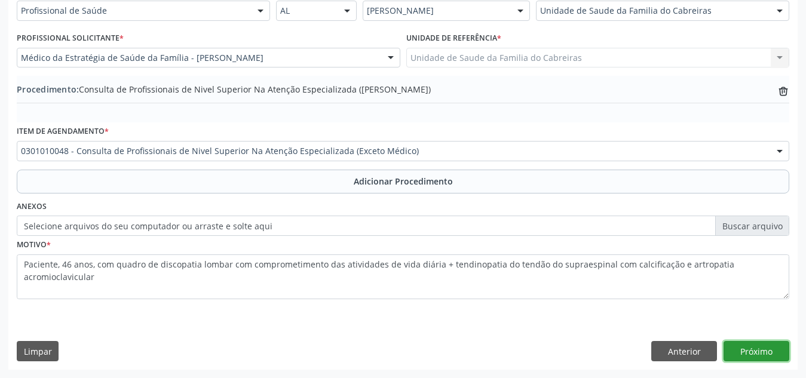
click at [739, 347] on button "Próximo" at bounding box center [757, 351] width 66 height 20
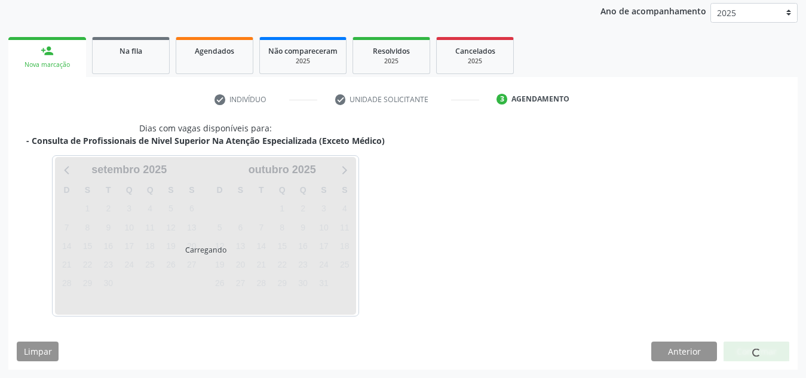
scroll to position [194, 0]
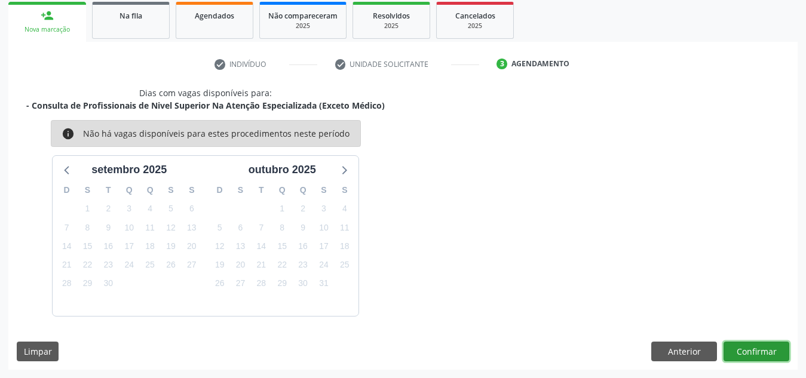
click at [742, 351] on button "Confirmar" at bounding box center [757, 352] width 66 height 20
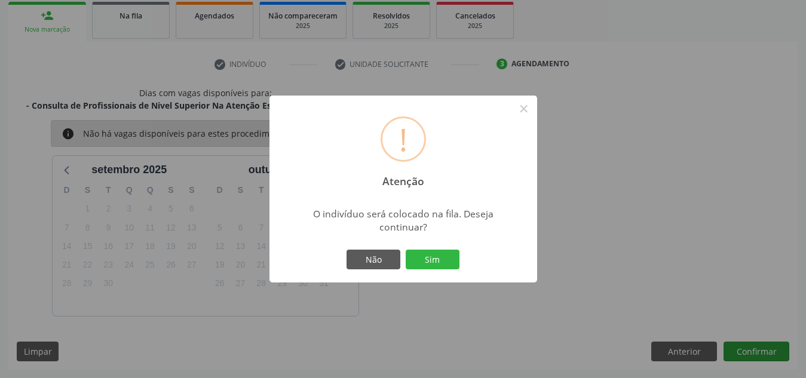
click at [406, 250] on button "Sim" at bounding box center [433, 260] width 54 height 20
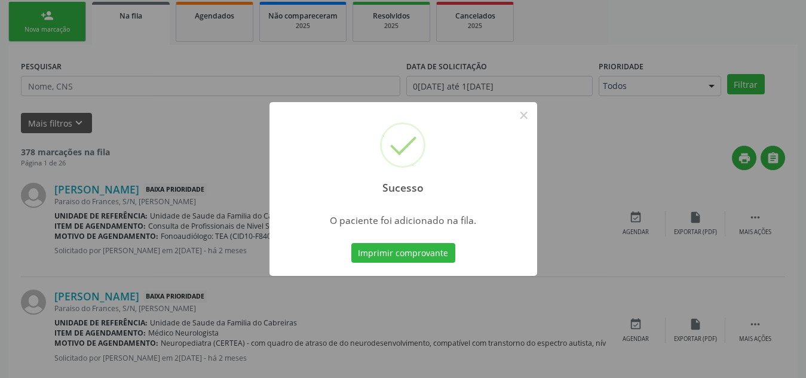
scroll to position [33, 0]
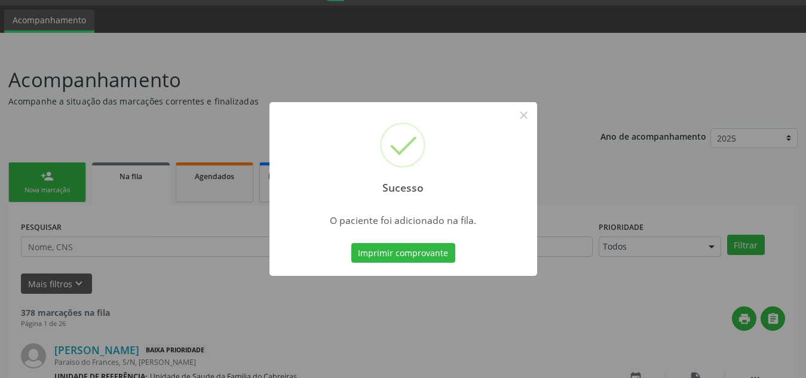
click at [351, 243] on button "Imprimir comprovante" at bounding box center [403, 253] width 104 height 20
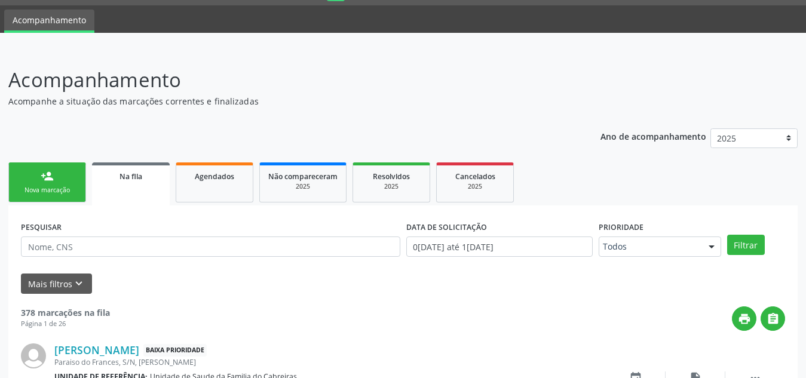
click at [29, 181] on link "person_add Nova marcação" at bounding box center [47, 183] width 78 height 40
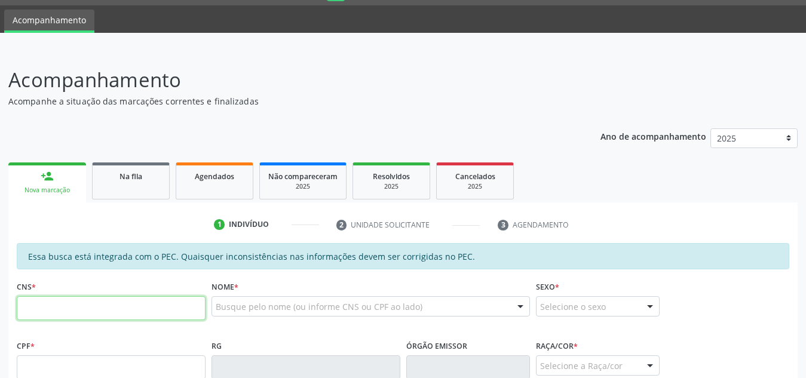
click at [41, 313] on input "text" at bounding box center [111, 308] width 189 height 24
paste input "898 0049 7805 9129"
type input "898 0049 7805 9129"
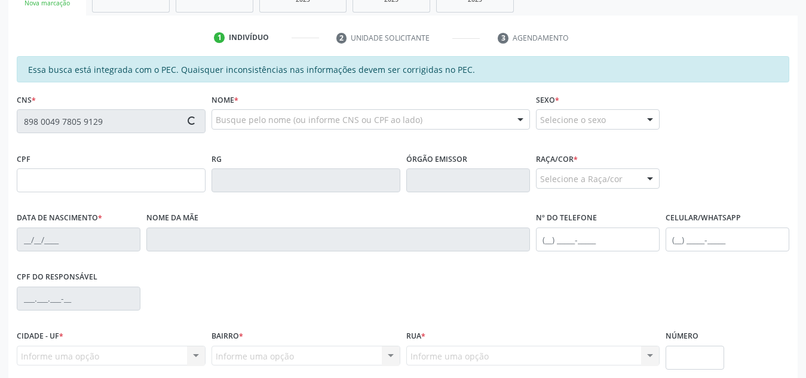
type input "069.052.324-67"
type input "03[DATE]"
type input "[PERSON_NAME]"
type input "[PHONE_NUMBER]"
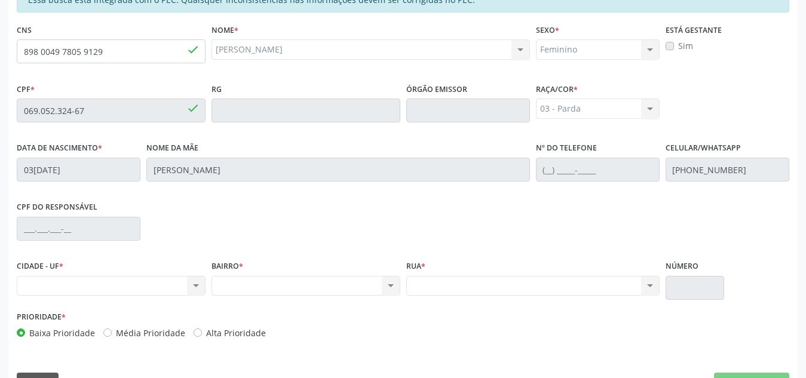
scroll to position [321, 0]
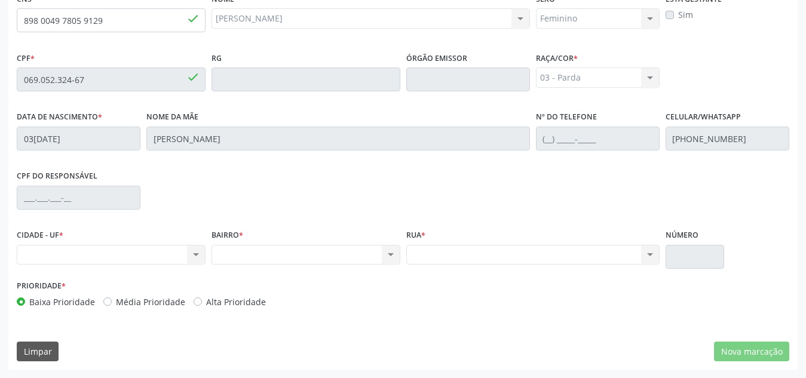
click at [167, 258] on div "Nenhum resultado encontrado para: " " Não há nenhuma opção para ser exibida." at bounding box center [111, 255] width 189 height 20
click at [195, 252] on div "Nenhum resultado encontrado para: " " Não há nenhuma opção para ser exibida." at bounding box center [111, 255] width 189 height 20
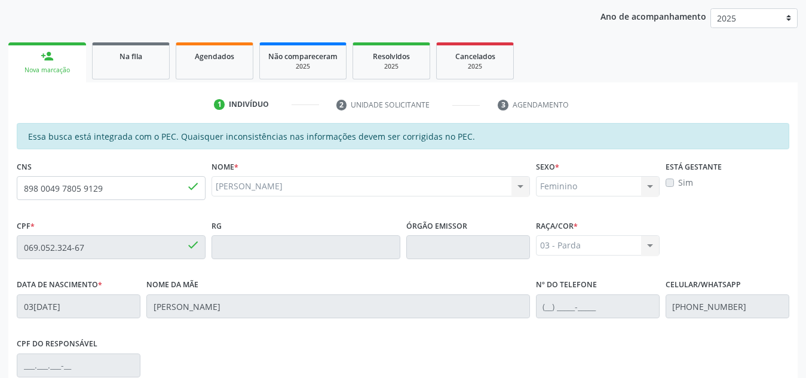
scroll to position [150, 0]
